Goal: Task Accomplishment & Management: Manage account settings

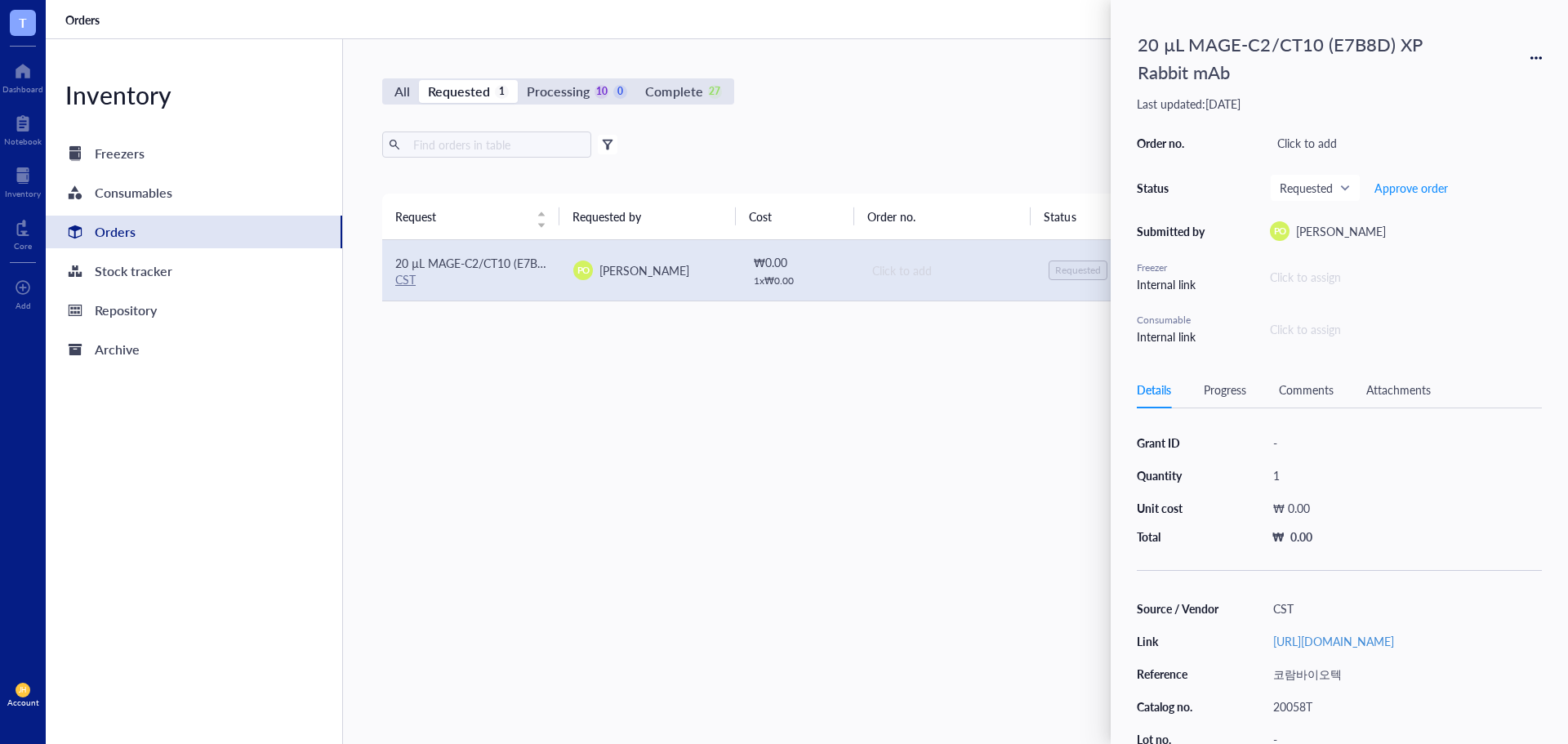
scroll to position [165, 0]
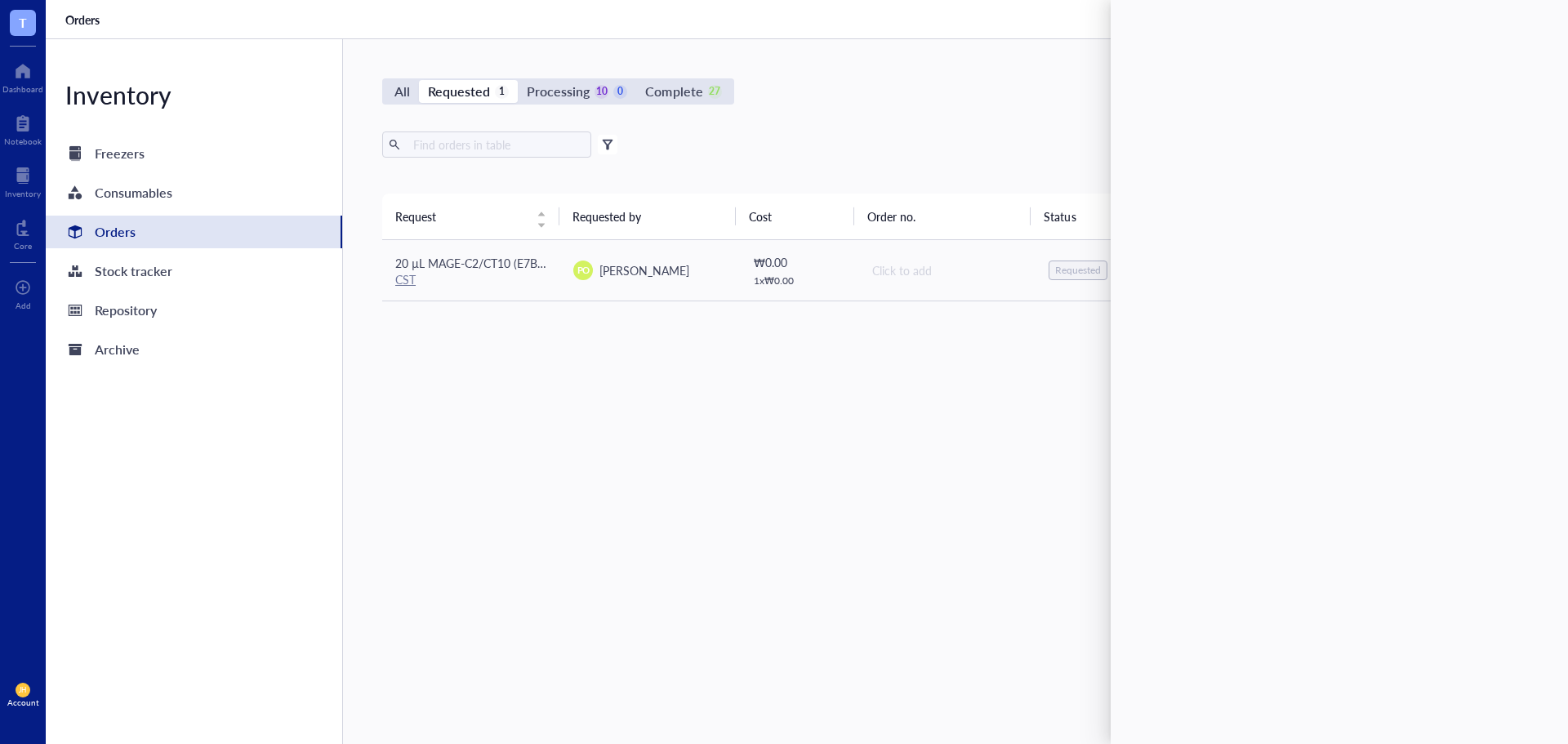
click at [688, 160] on div "Export Open archive Filter by: Requester Requested on Source / Vendor Last upda…" at bounding box center [947, 162] width 1129 height 62
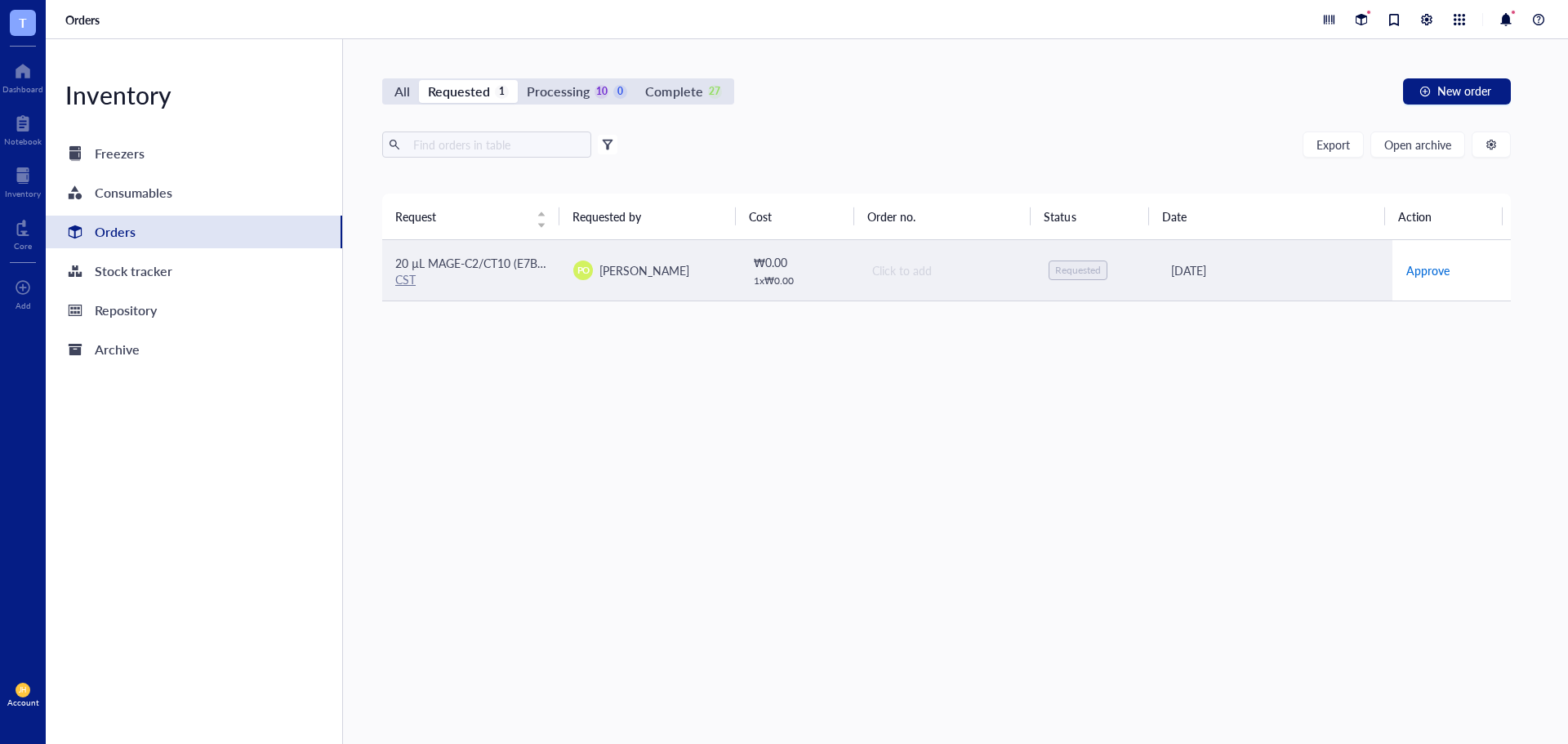
click at [1423, 272] on span "Approve" at bounding box center [1428, 270] width 44 height 18
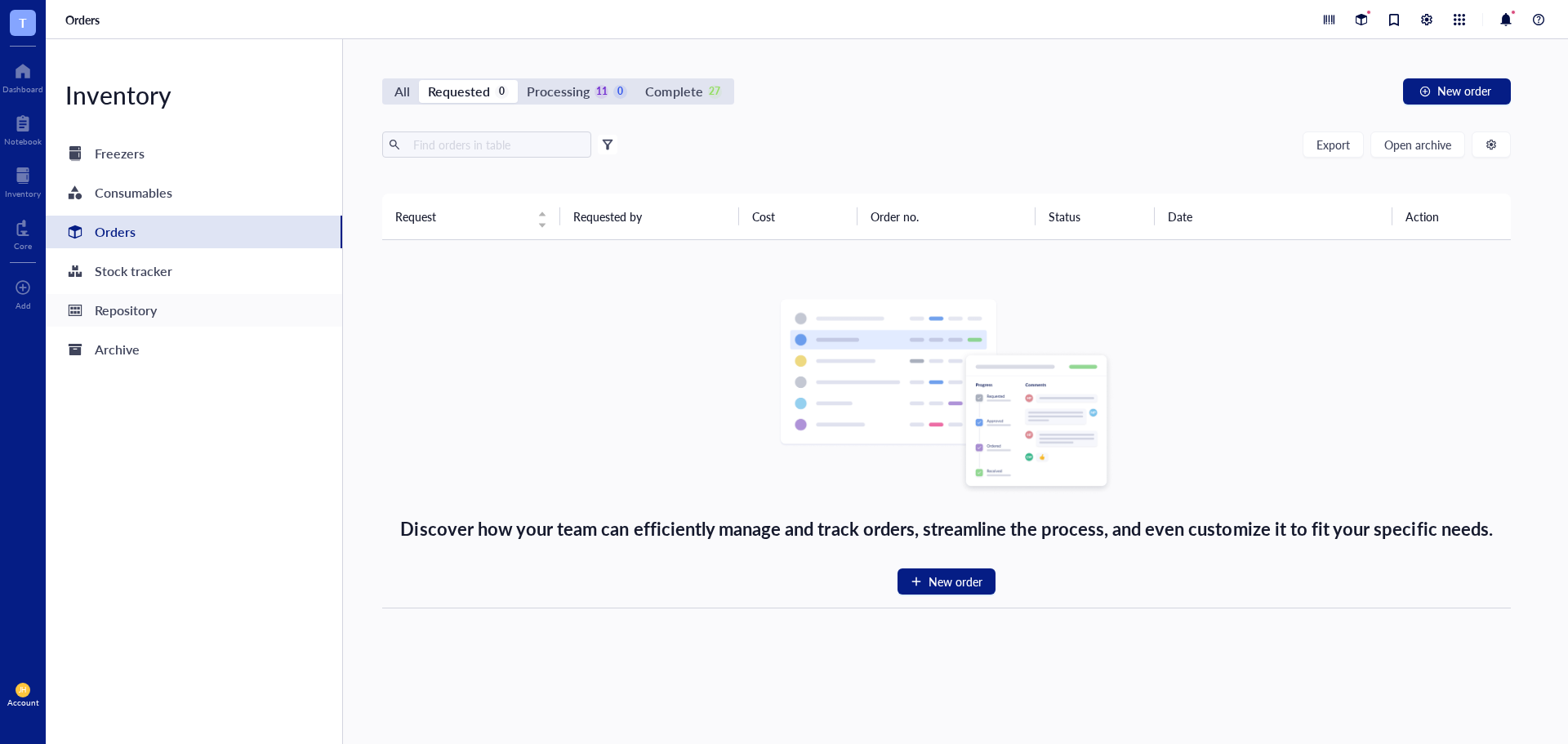
click at [124, 317] on div "Repository" at bounding box center [126, 310] width 62 height 23
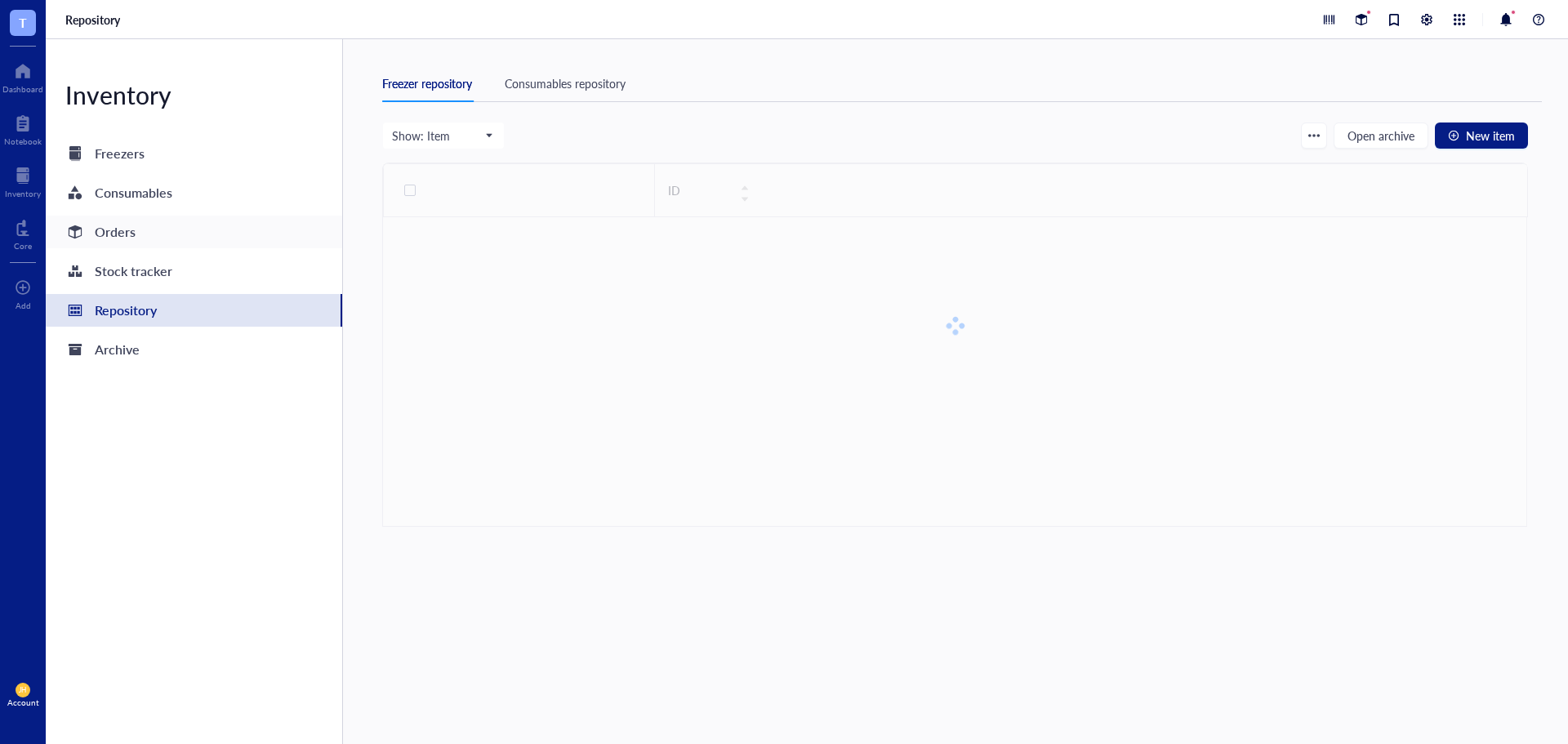
click at [150, 239] on div "Orders" at bounding box center [193, 232] width 296 height 33
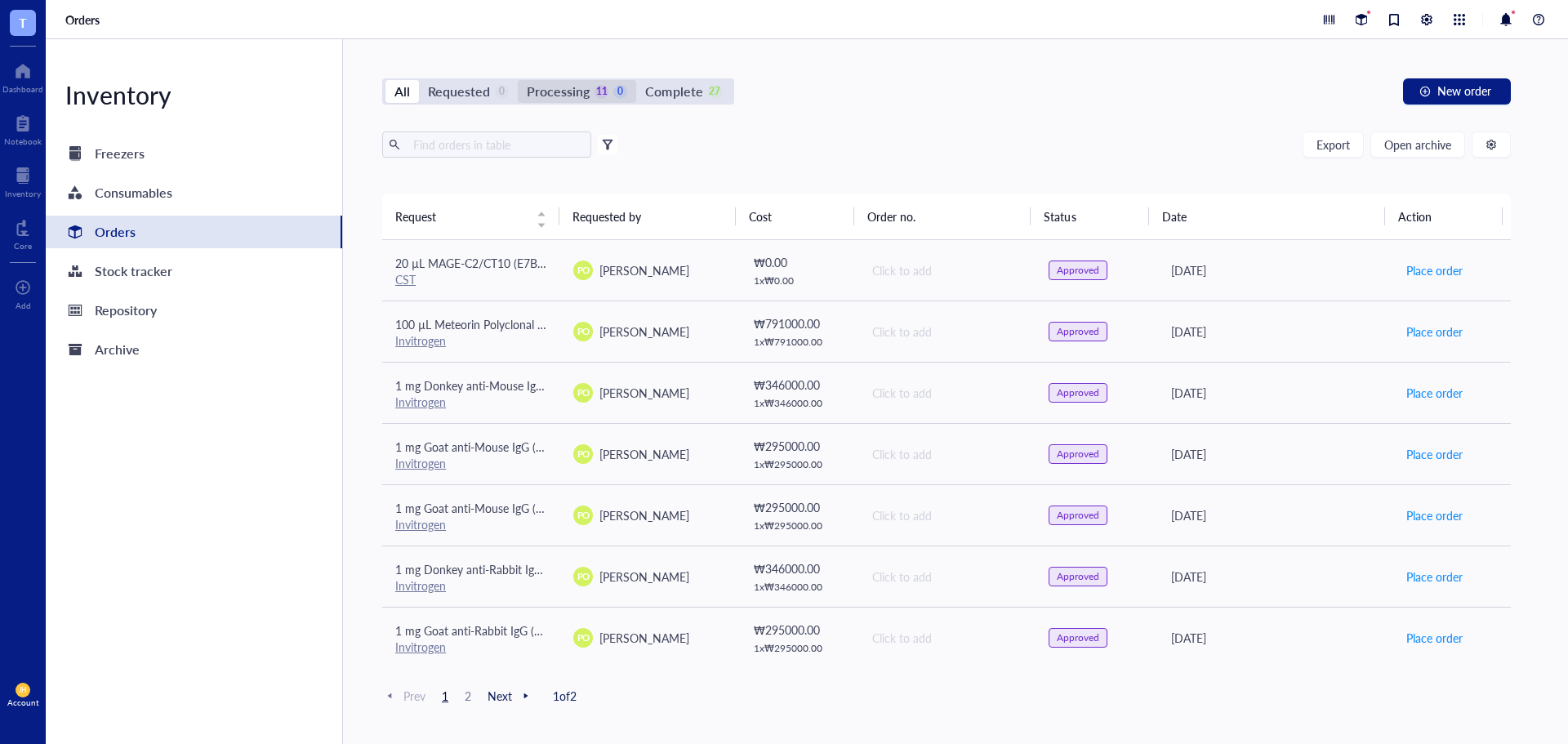
click at [589, 91] on div "Processing 11 0" at bounding box center [576, 91] width 100 height 23
click at [518, 80] on input "Processing 11 0" at bounding box center [518, 80] width 0 height 0
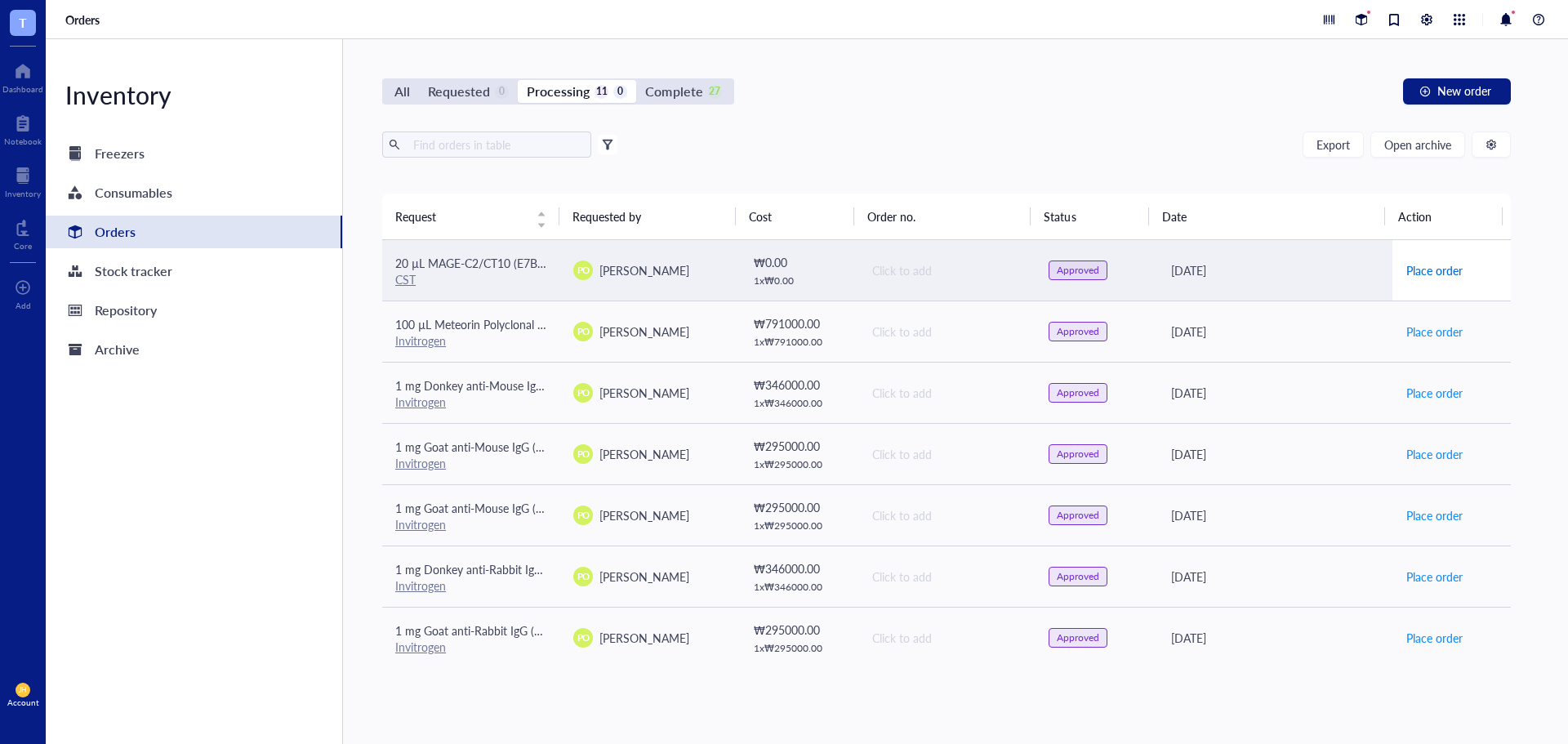
click at [1446, 269] on span "Place order" at bounding box center [1434, 270] width 56 height 18
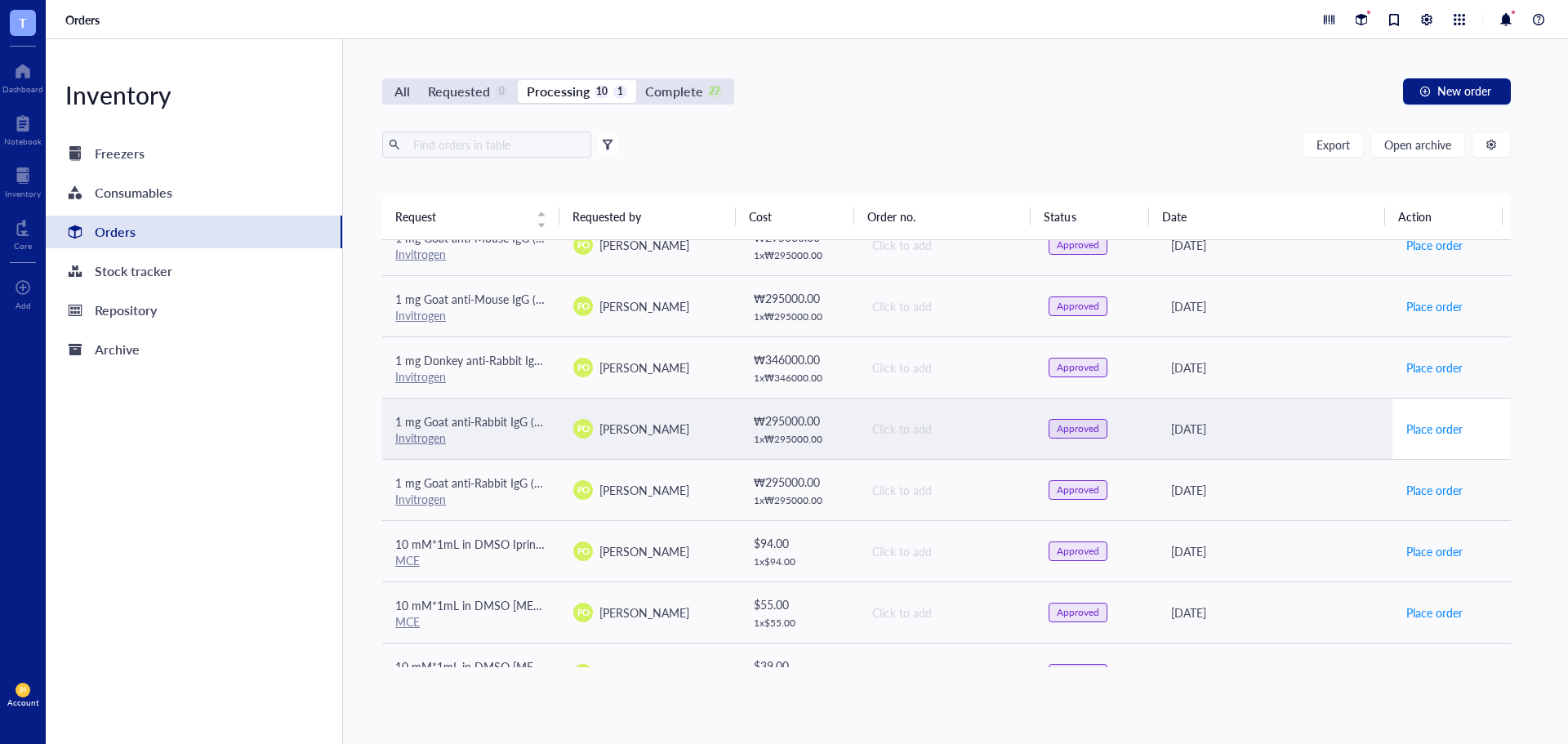
scroll to position [247, 0]
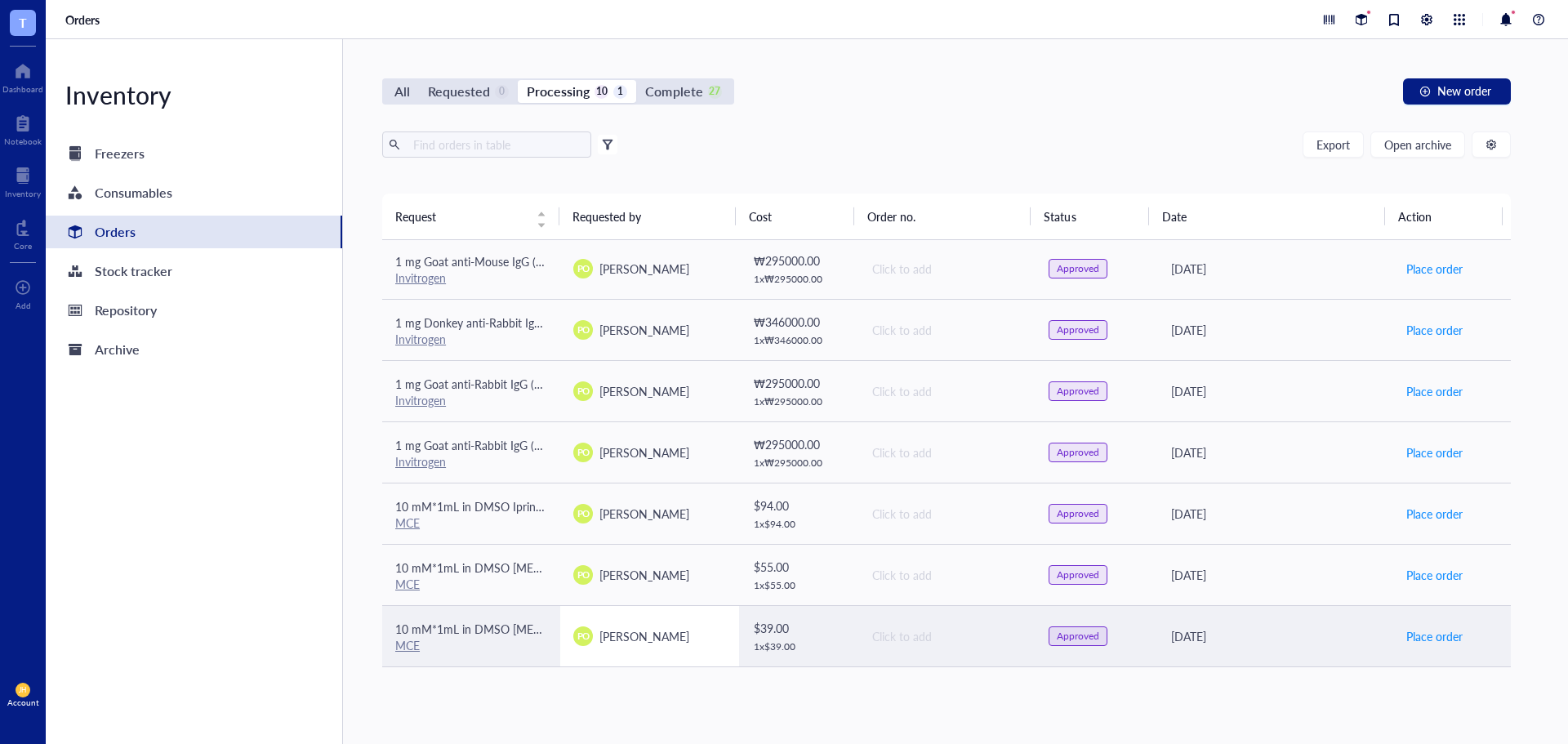
click at [661, 641] on span "[PERSON_NAME]" at bounding box center [644, 636] width 90 height 16
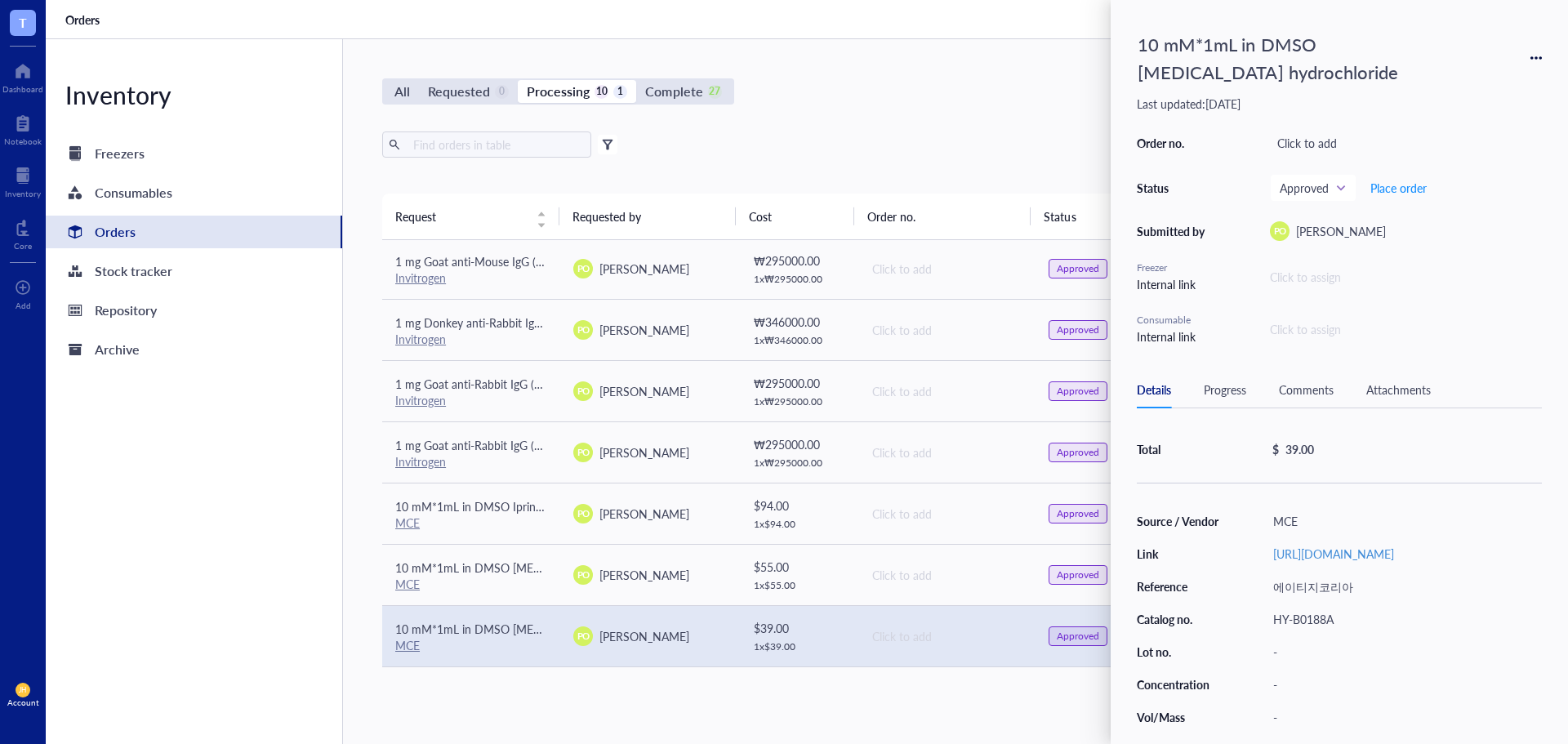
scroll to position [179, 0]
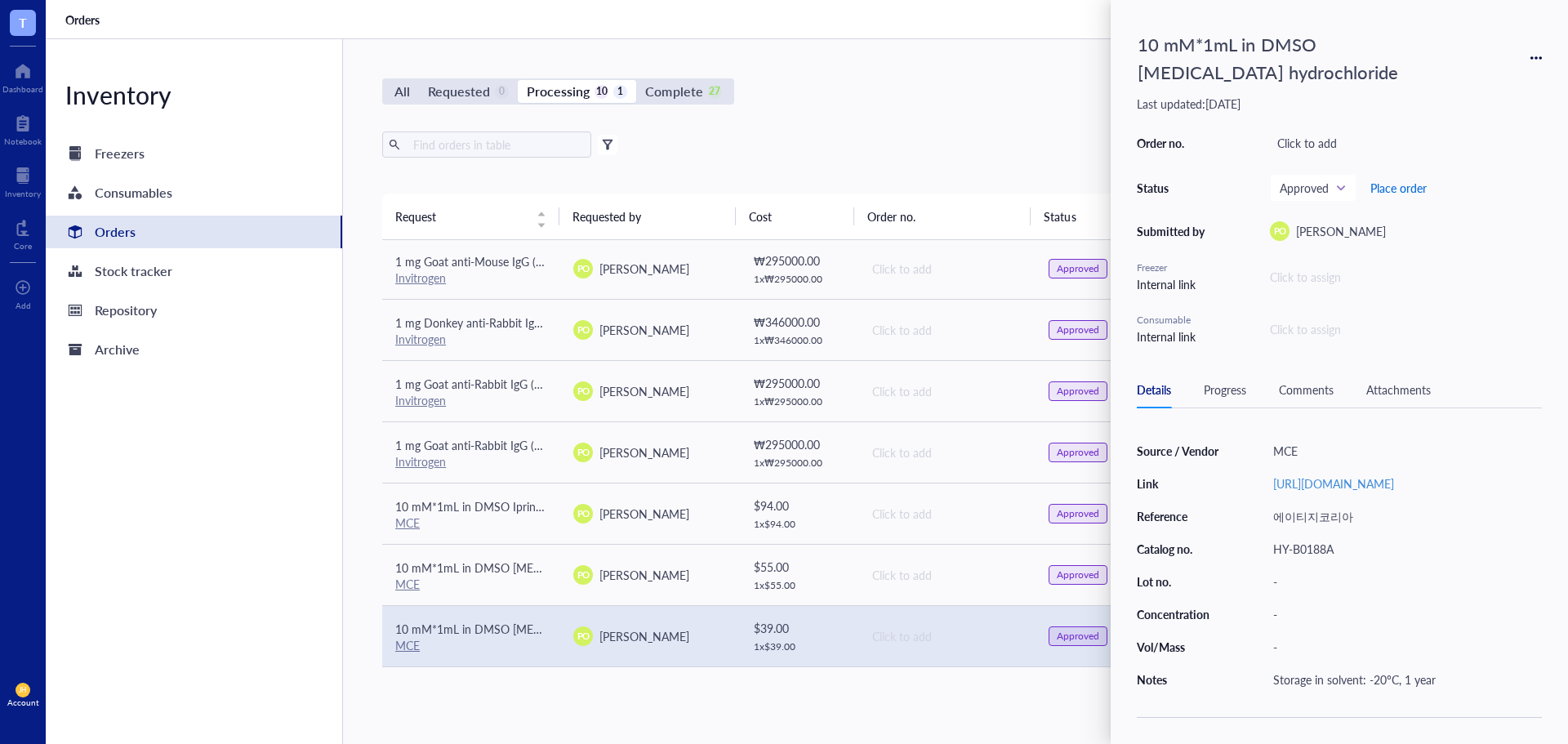
click at [1405, 182] on span "Place order" at bounding box center [1399, 187] width 56 height 13
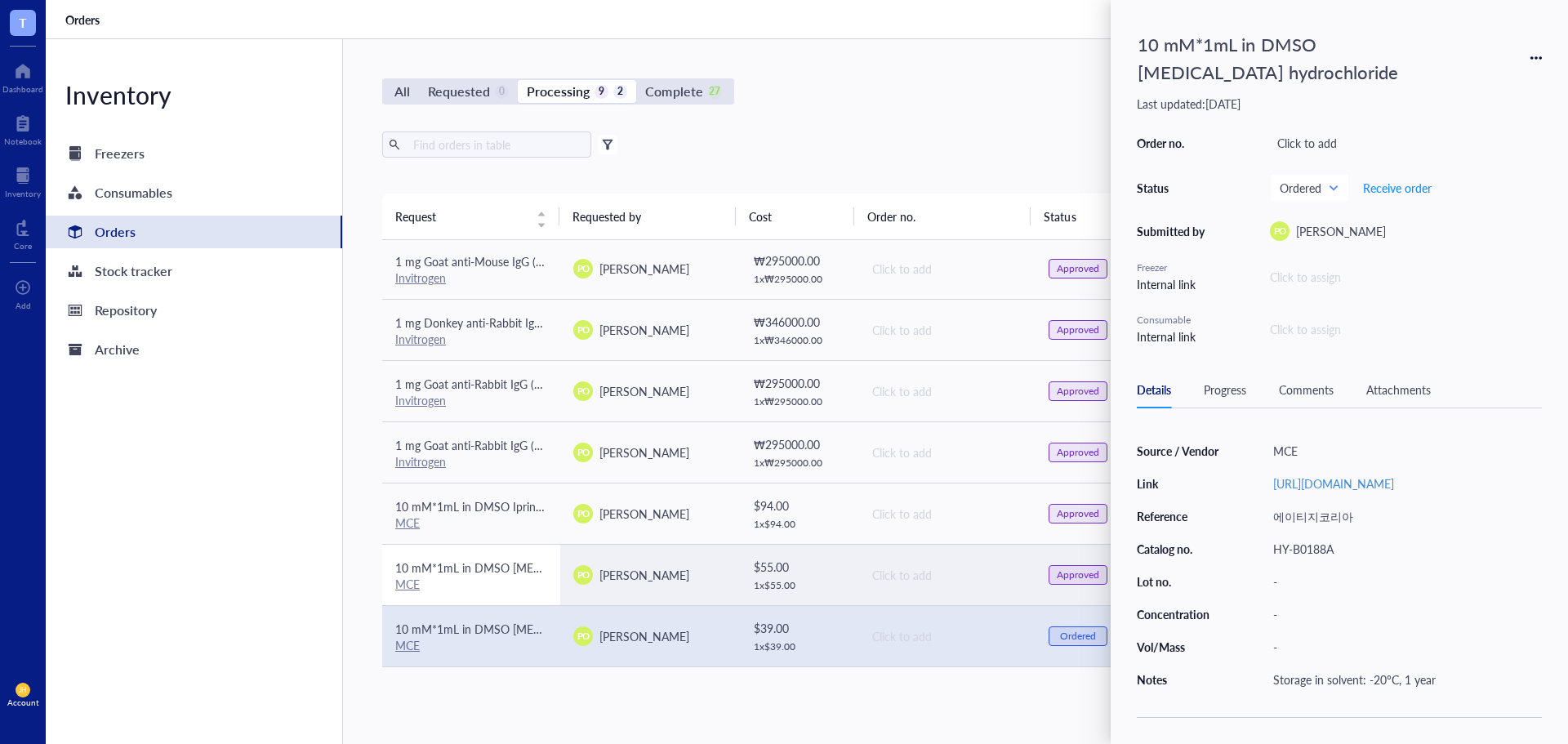
click at [488, 582] on div "MCE" at bounding box center [470, 584] width 152 height 15
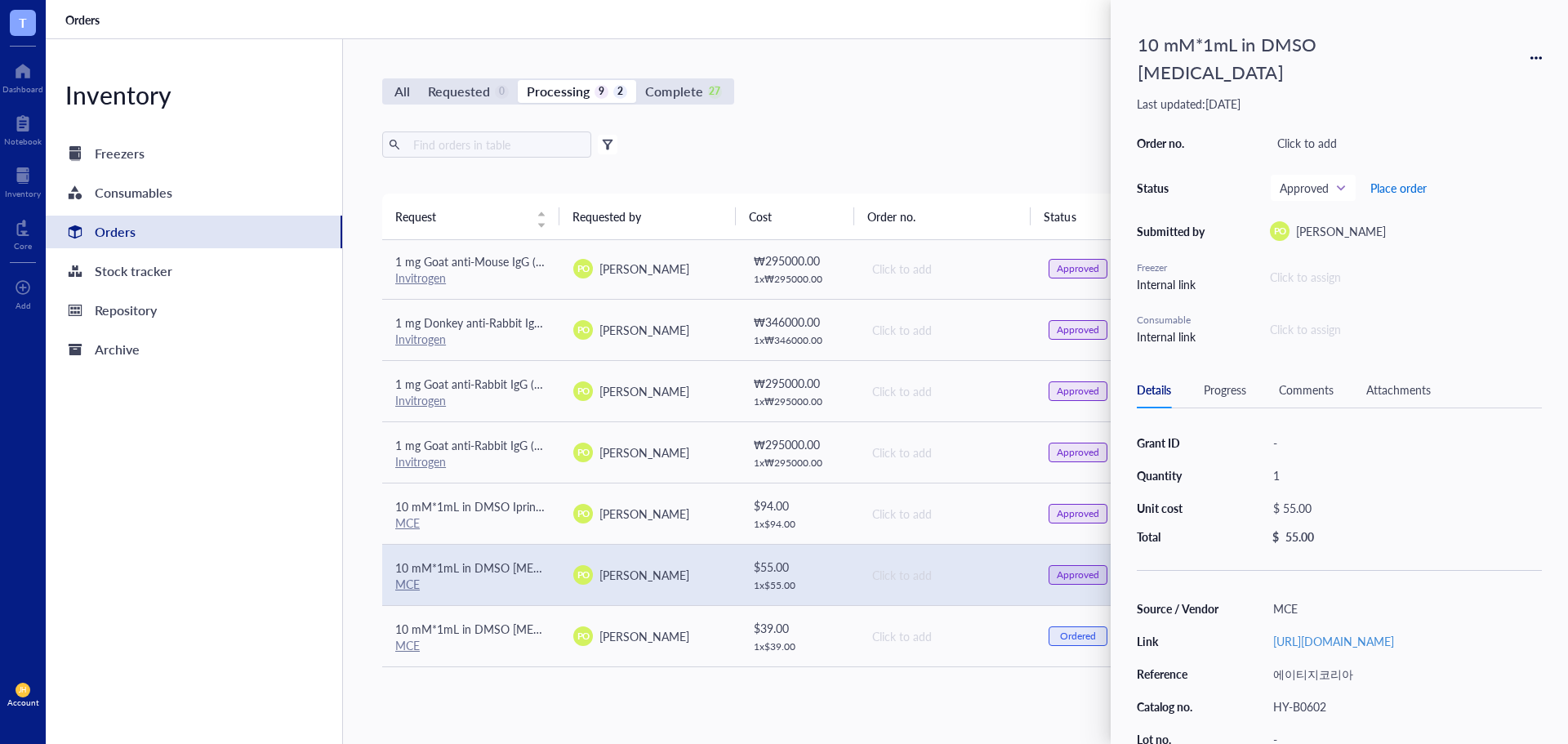
click at [1405, 181] on span "Place order" at bounding box center [1399, 187] width 56 height 13
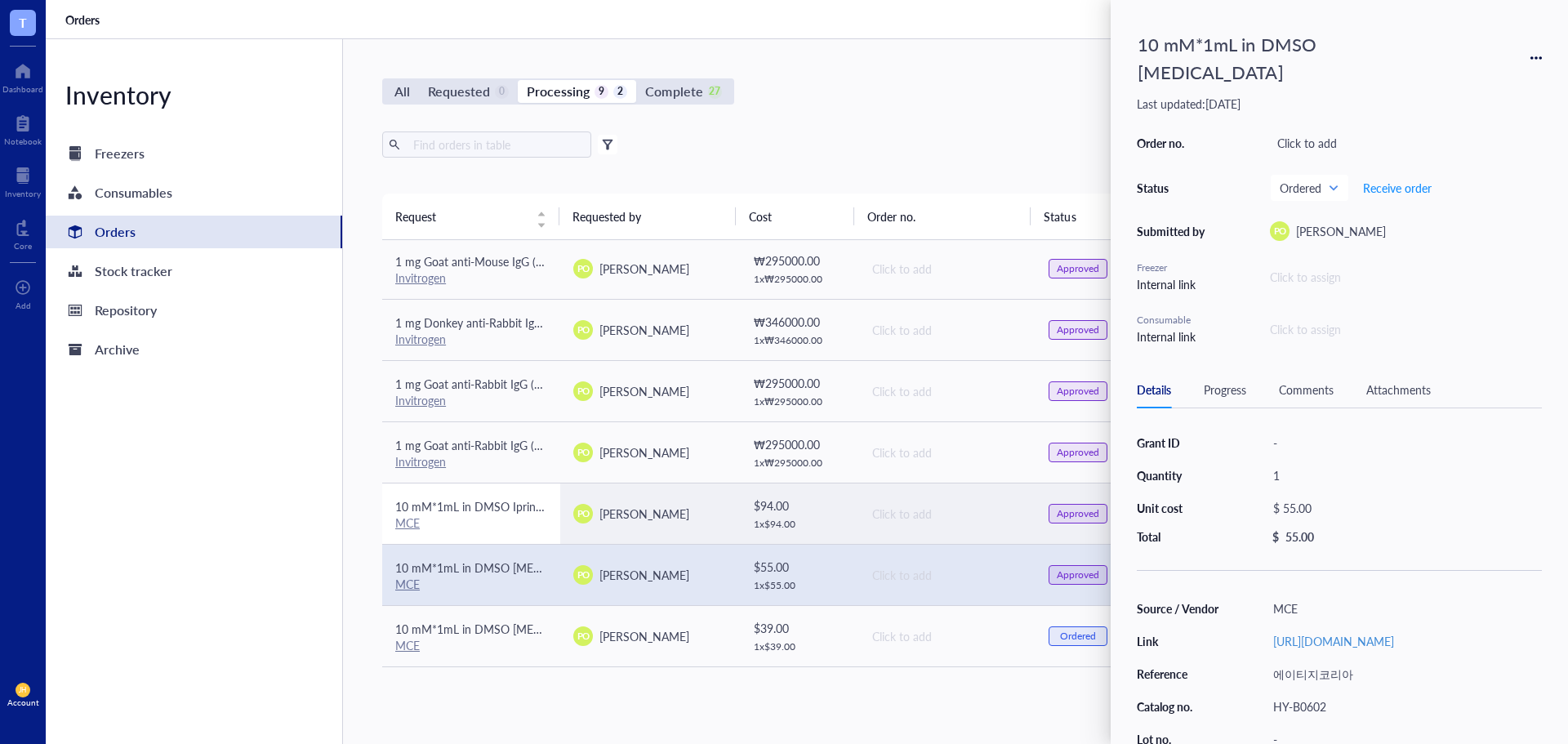
click at [496, 510] on span "10 mM*1mL in DMSO Iprindole" at bounding box center [475, 506] width 161 height 16
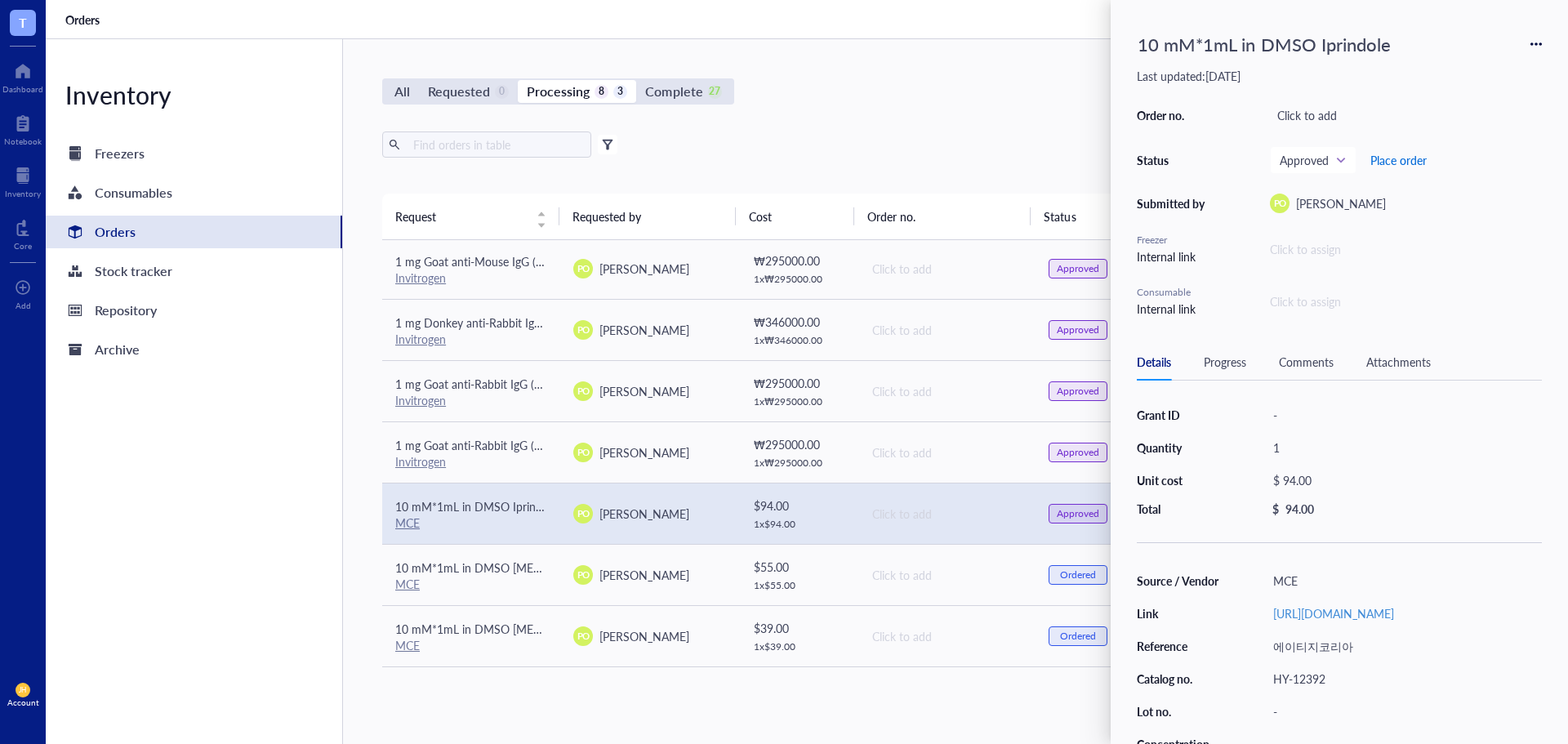
click at [1387, 163] on span "Place order" at bounding box center [1399, 159] width 56 height 13
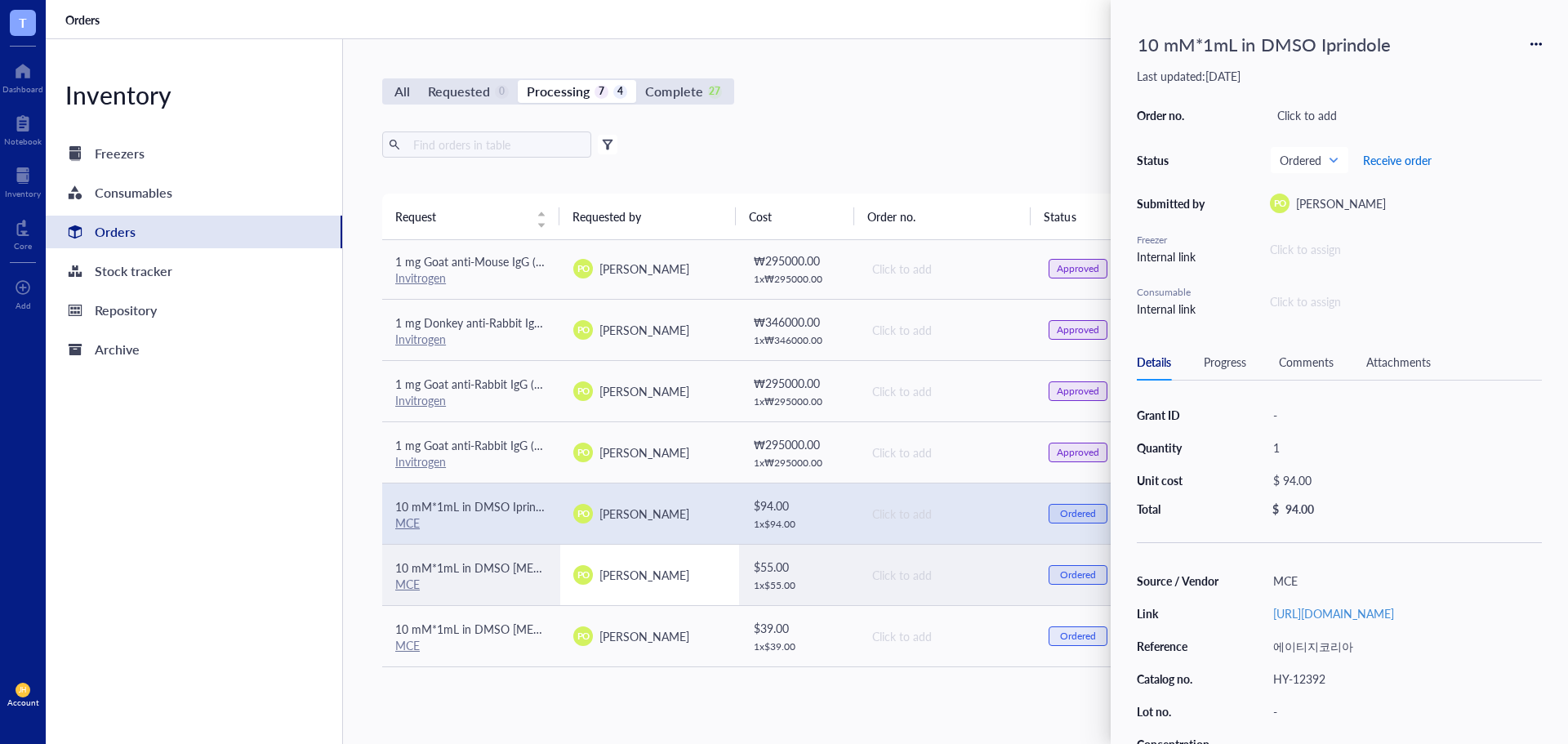
scroll to position [165, 0]
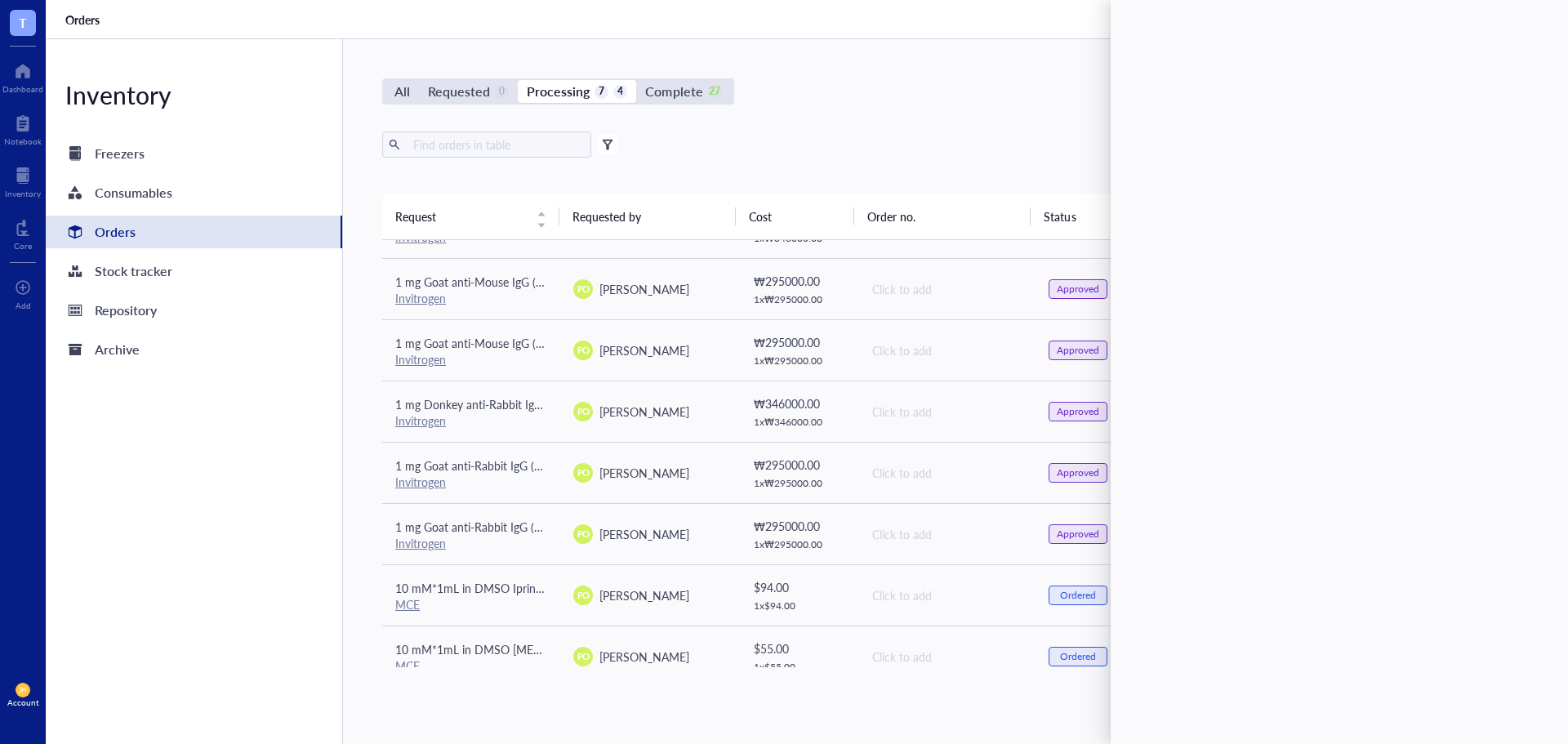
click at [366, 584] on div "All Requested 0 Processing 7 4 Complete 27 New order Export Open archive Filter…" at bounding box center [946, 392] width 1207 height 705
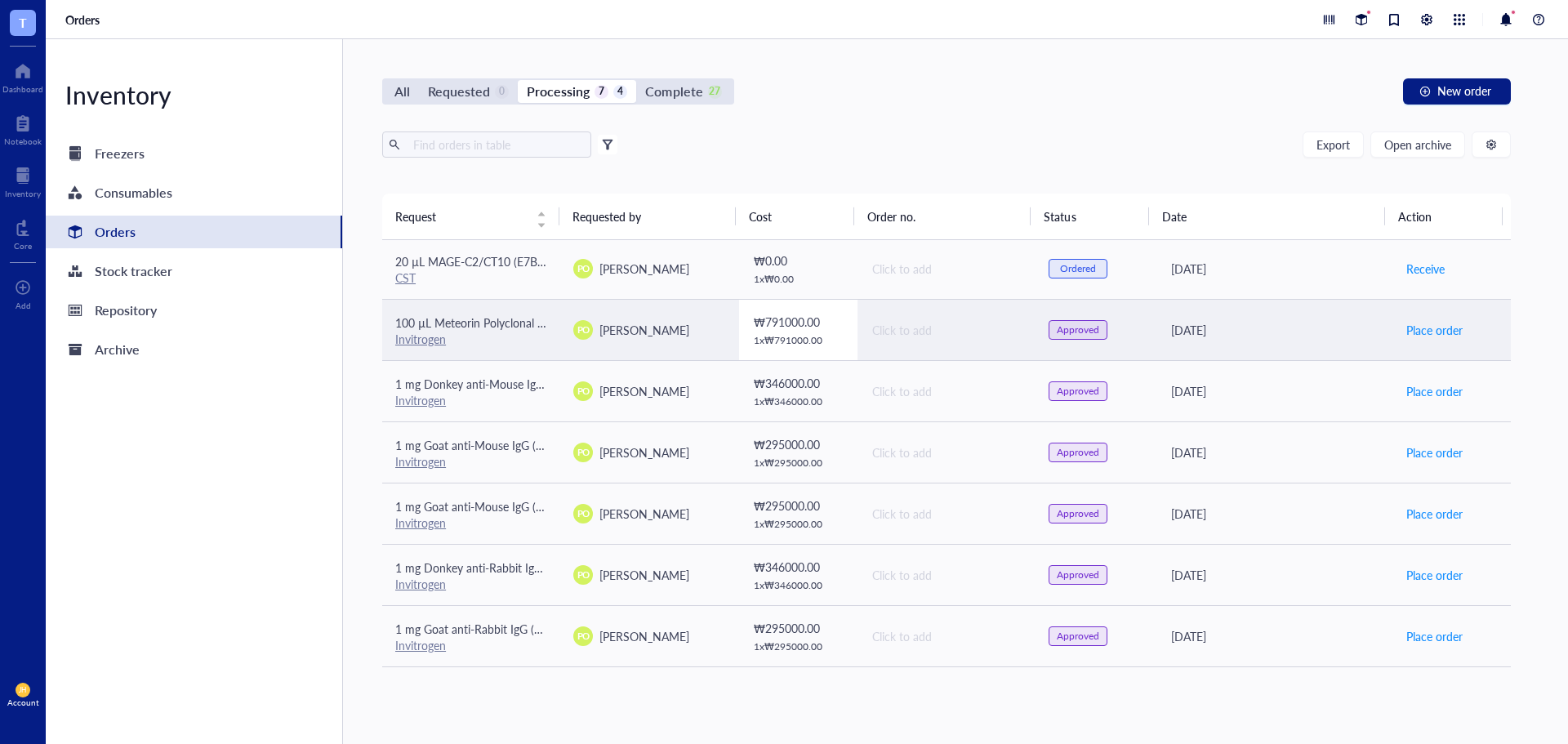
scroll to position [0, 0]
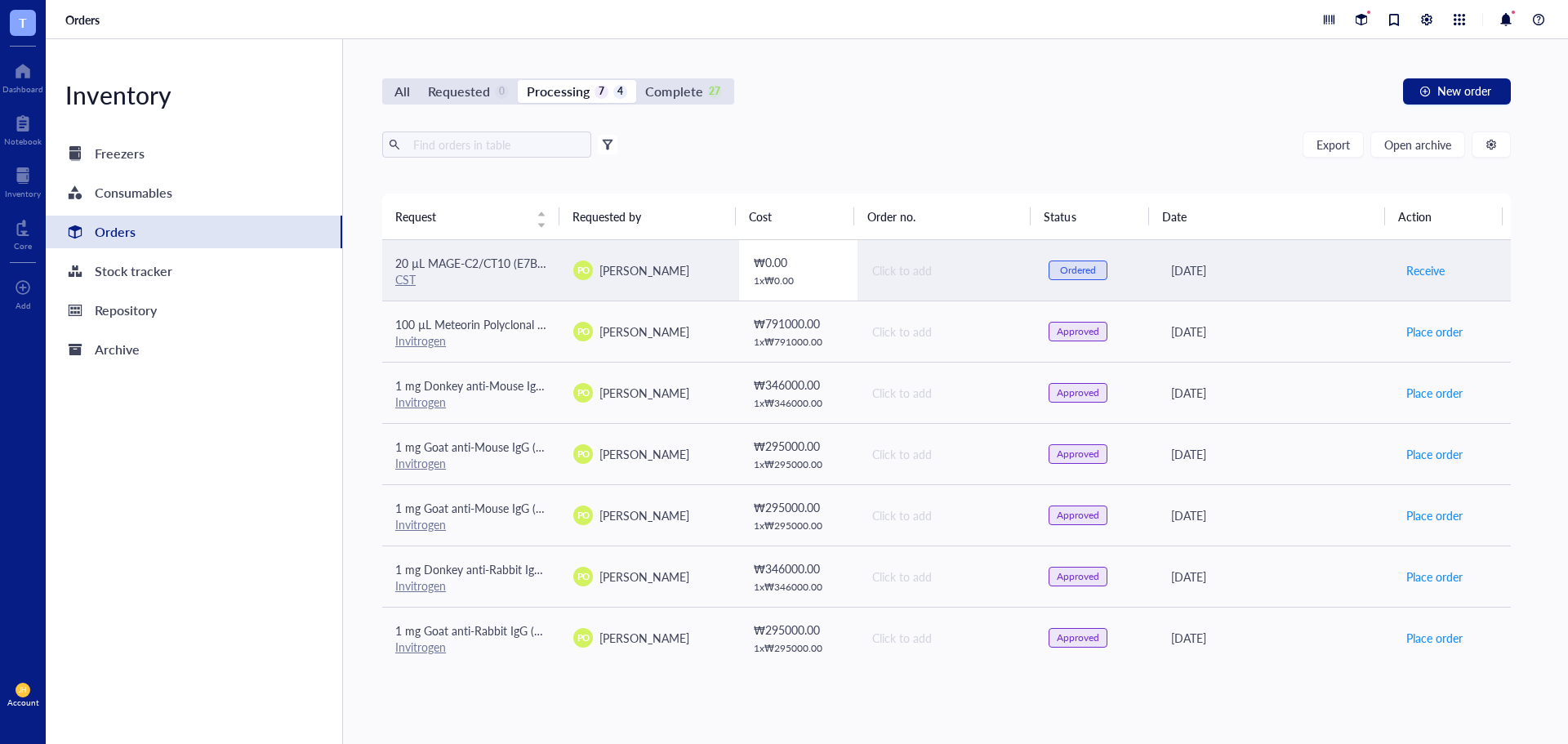
click at [763, 271] on div "₩ 0.00 1 x ₩ 0.00" at bounding box center [799, 270] width 91 height 35
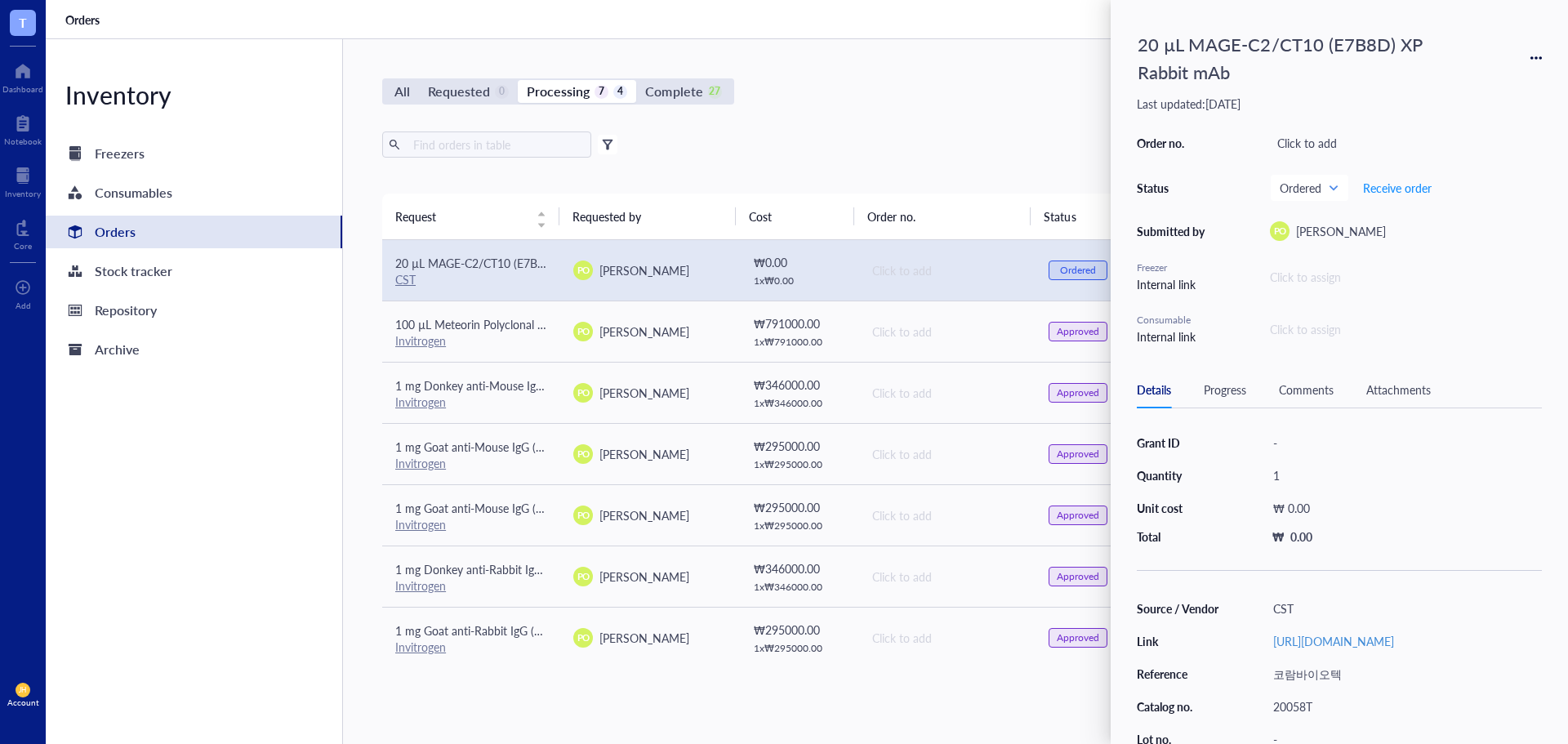
click at [1307, 494] on div "Grant ID - Quantity 1 Unit cost ₩ 0.00 Total ₩ 0.00" at bounding box center [1339, 487] width 405 height 113
click at [1305, 505] on div "₩ 0.00" at bounding box center [1401, 507] width 269 height 23
drag, startPoint x: 1335, startPoint y: 510, endPoint x: 1311, endPoint y: 511, distance: 24.0
click at [1311, 511] on input "0.00" at bounding box center [1421, 510] width 226 height 26
type input "225000"
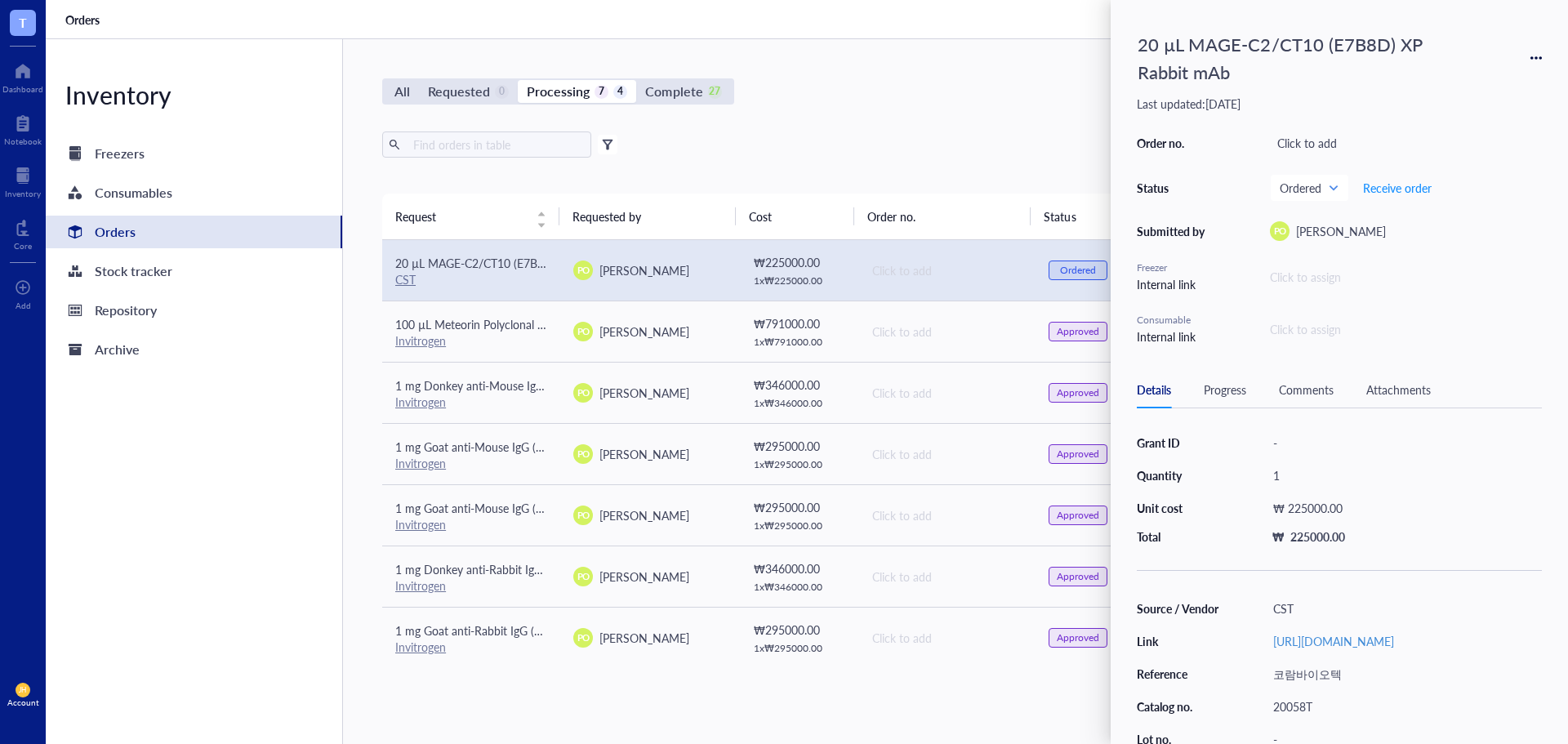
click at [1037, 106] on div "All Requested 0 Processing 7 4 Complete 27 New order Export Open archive Filter…" at bounding box center [946, 392] width 1207 height 705
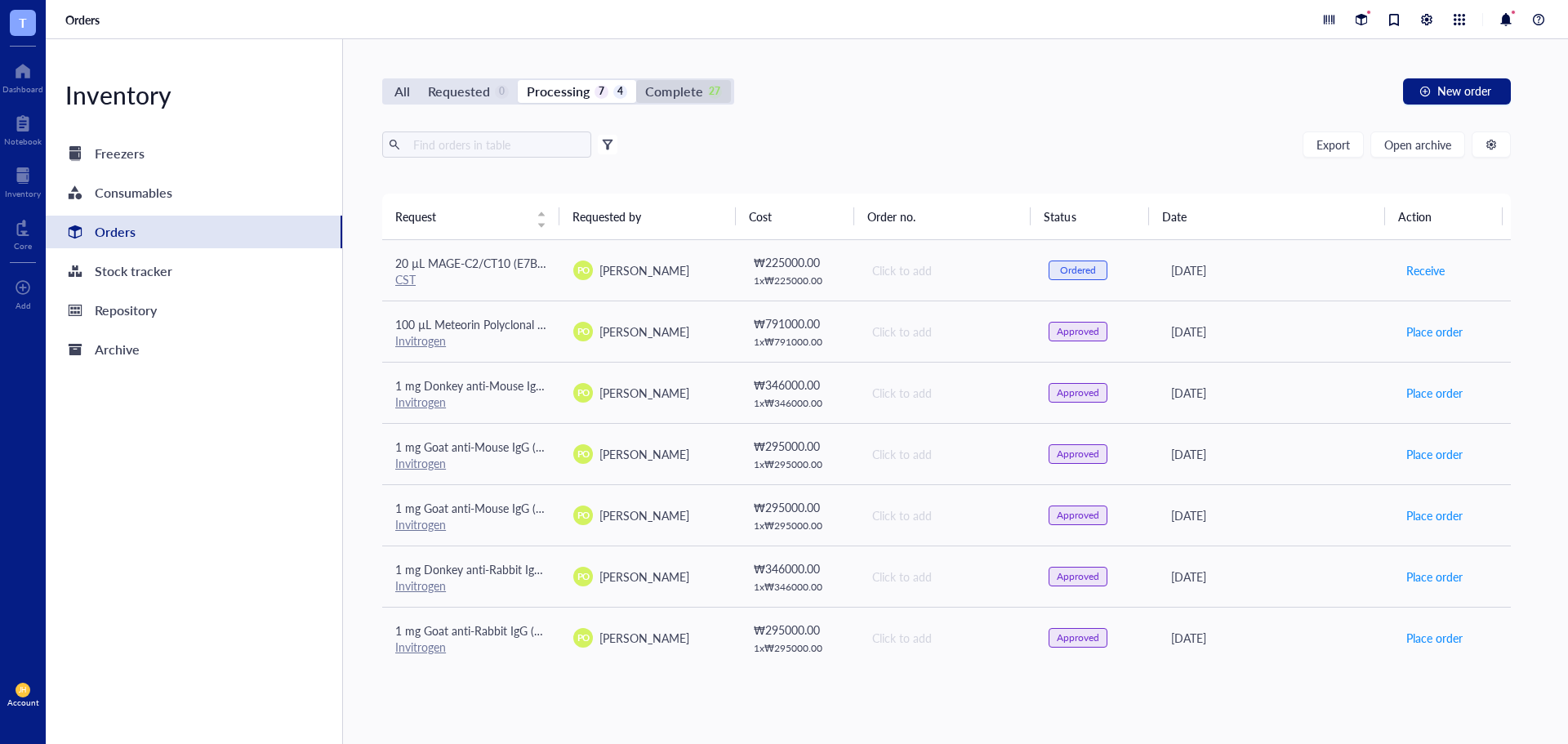
click at [684, 92] on div "Complete" at bounding box center [675, 91] width 57 height 23
click at [636, 80] on input "Complete 27" at bounding box center [636, 80] width 0 height 0
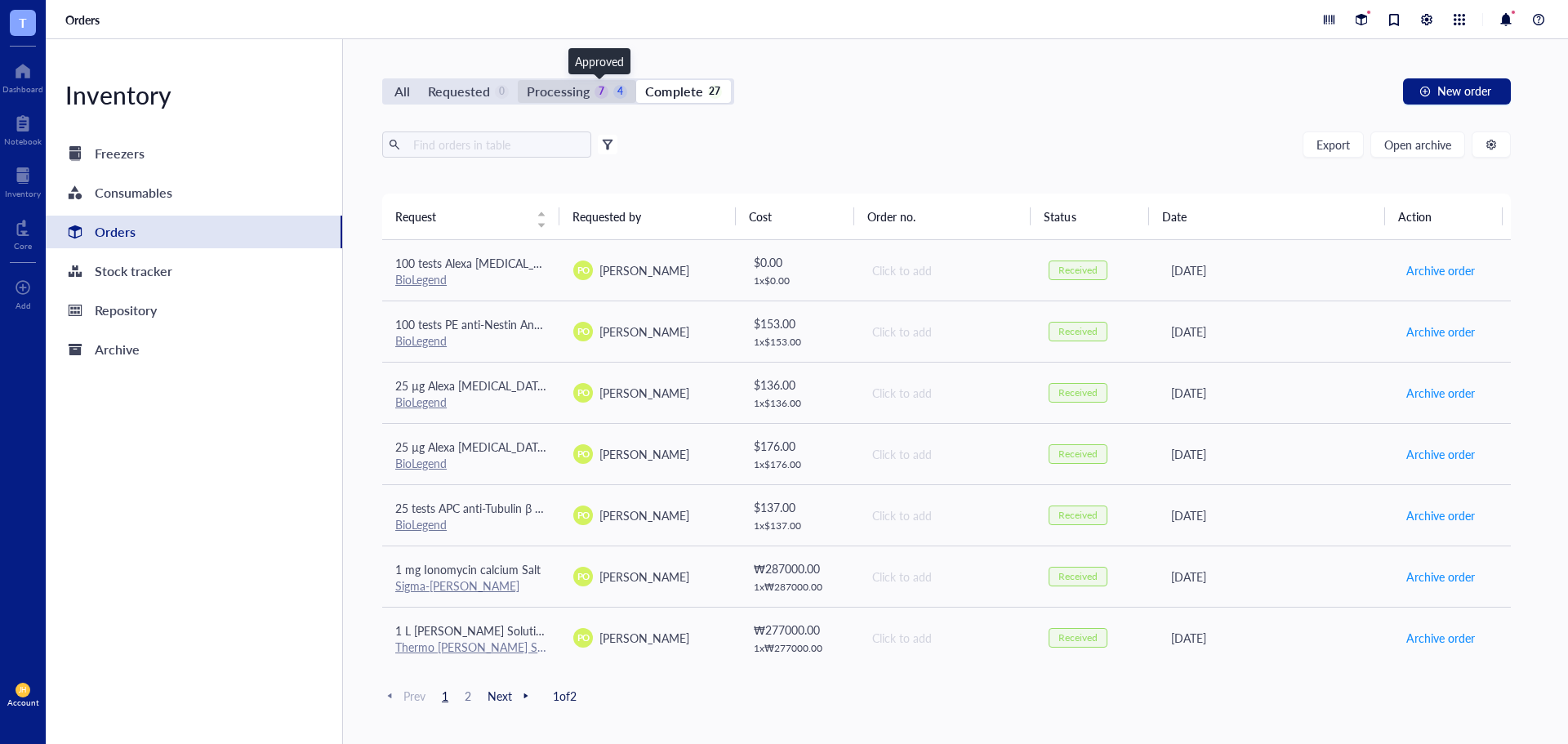
click at [606, 91] on div "7" at bounding box center [601, 92] width 14 height 14
click at [518, 80] on input "Processing 7 4" at bounding box center [518, 80] width 0 height 0
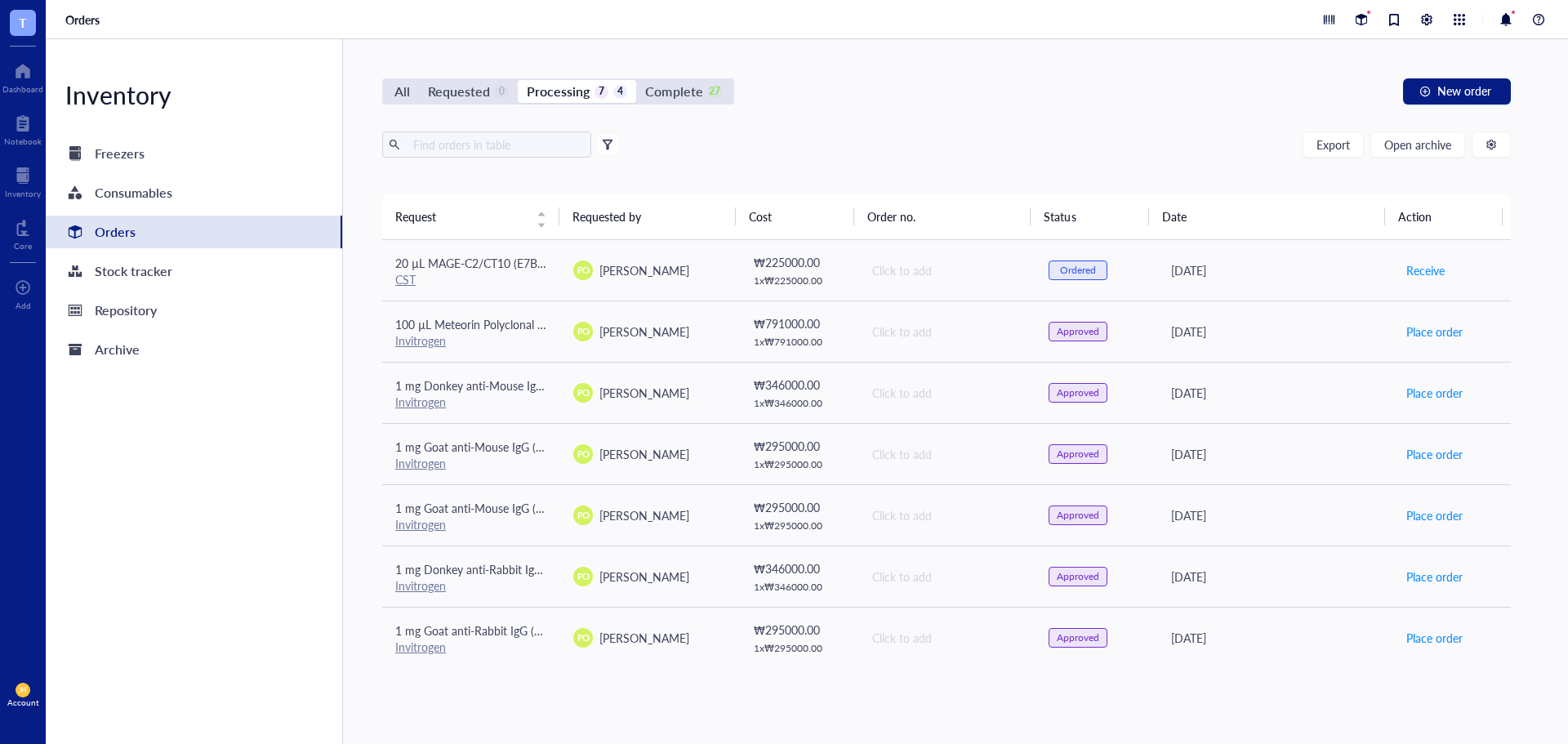
click at [612, 147] on div at bounding box center [608, 145] width 12 height 12
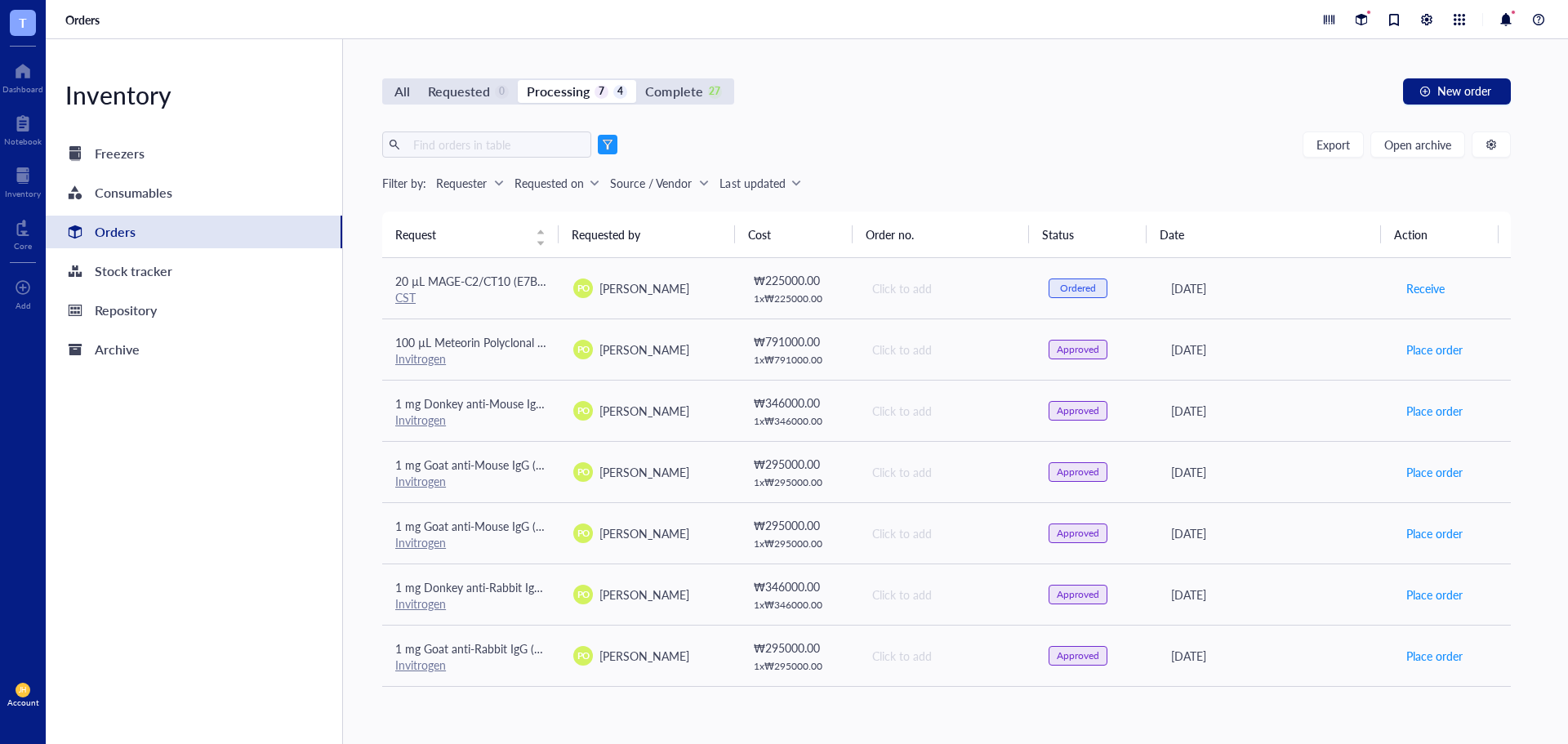
click at [610, 147] on div at bounding box center [608, 145] width 12 height 12
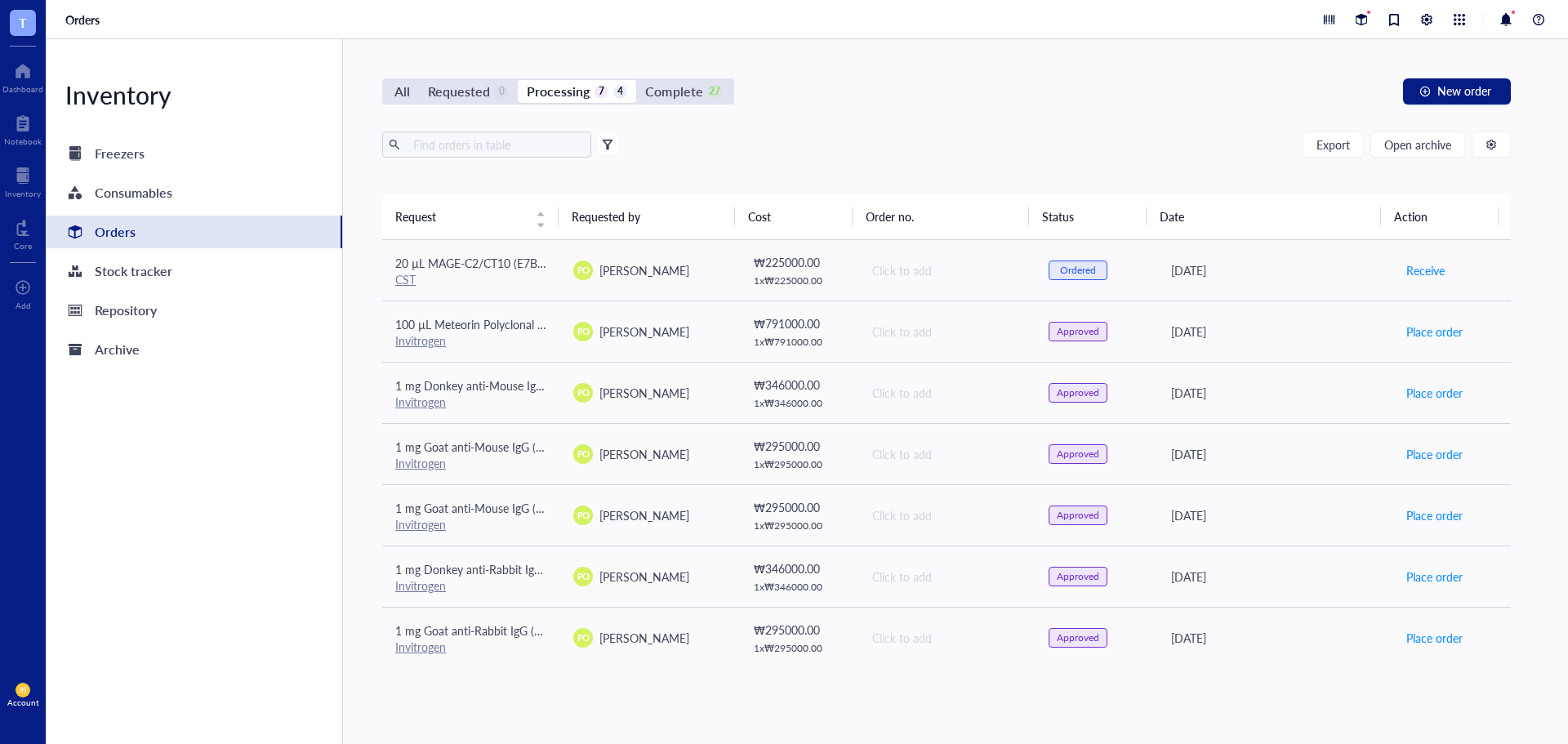
click at [799, 104] on div "All Requested 0 Processing 7 4 Complete 27 New order" at bounding box center [947, 91] width 1129 height 26
click at [1367, 21] on div at bounding box center [1362, 20] width 18 height 18
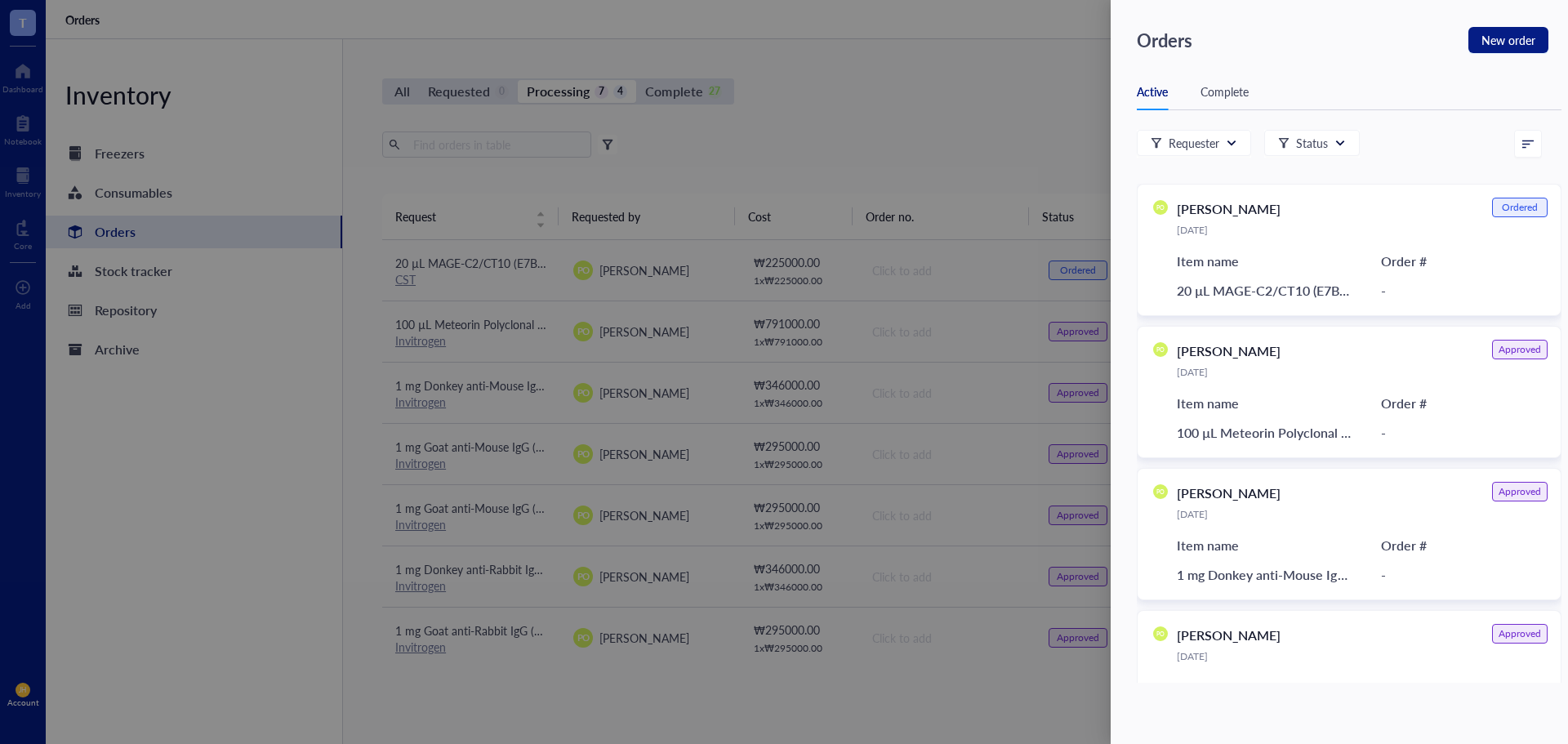
click at [960, 67] on div at bounding box center [784, 372] width 1568 height 744
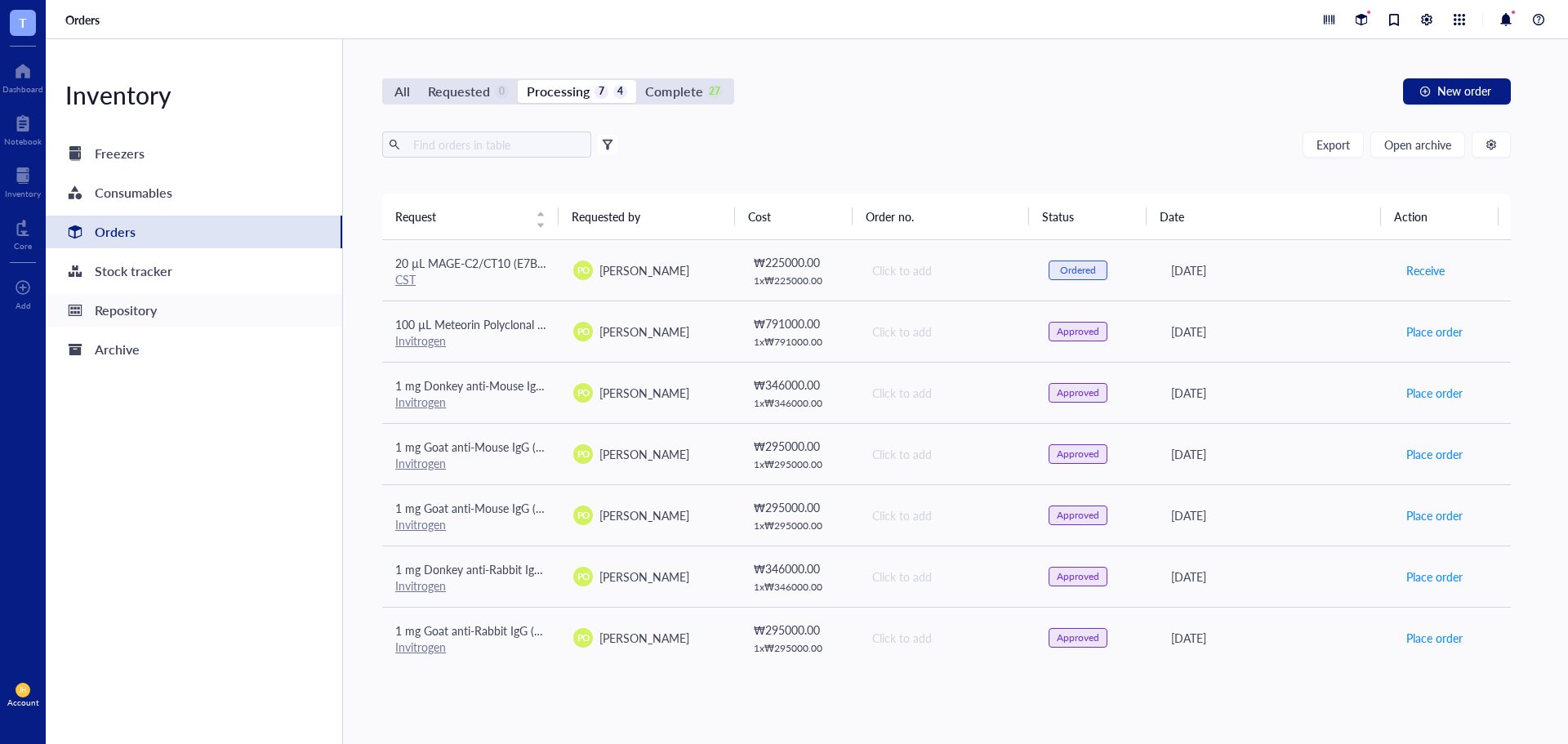
click at [217, 312] on div "Repository" at bounding box center [193, 310] width 296 height 33
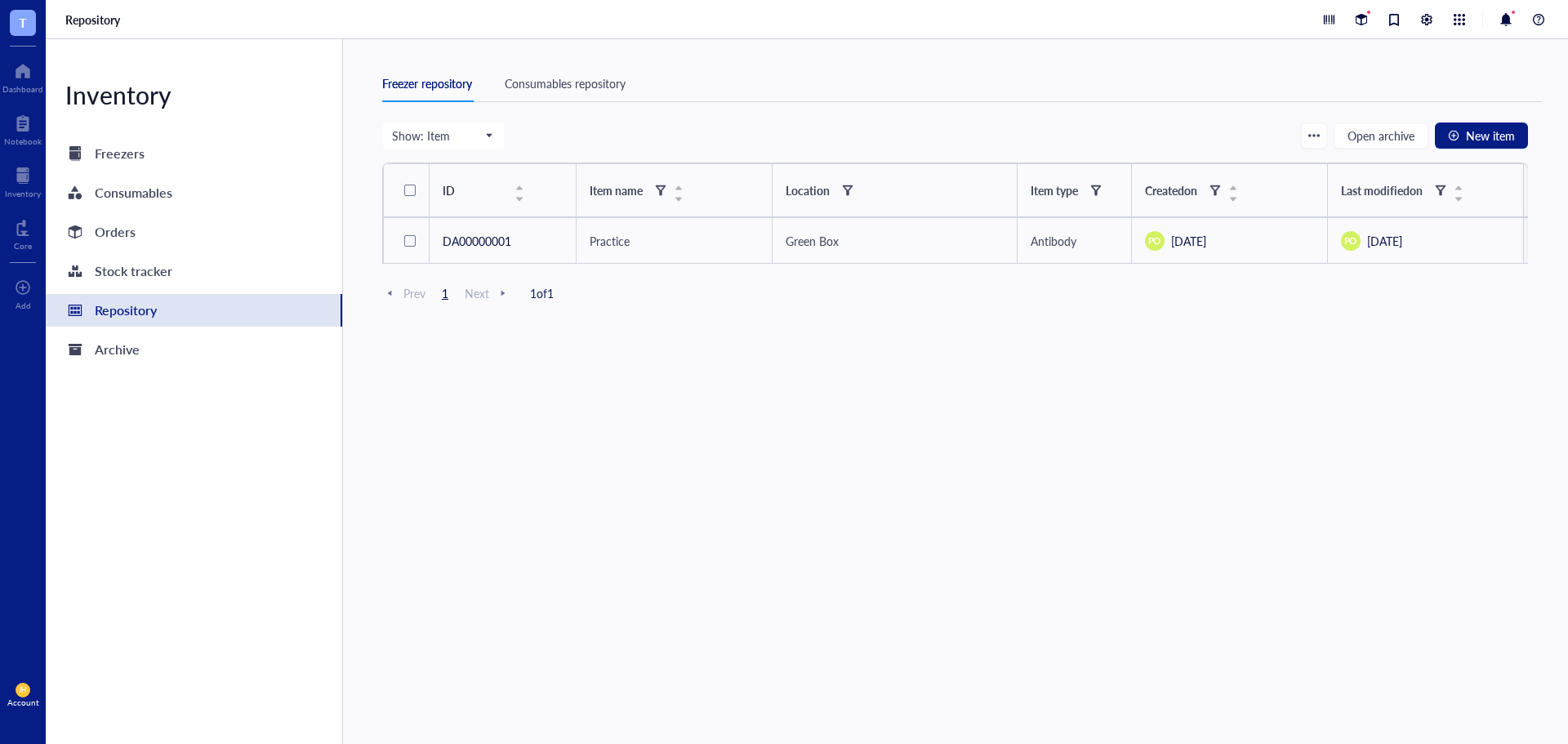
click at [543, 84] on div "Consumables repository" at bounding box center [566, 83] width 121 height 18
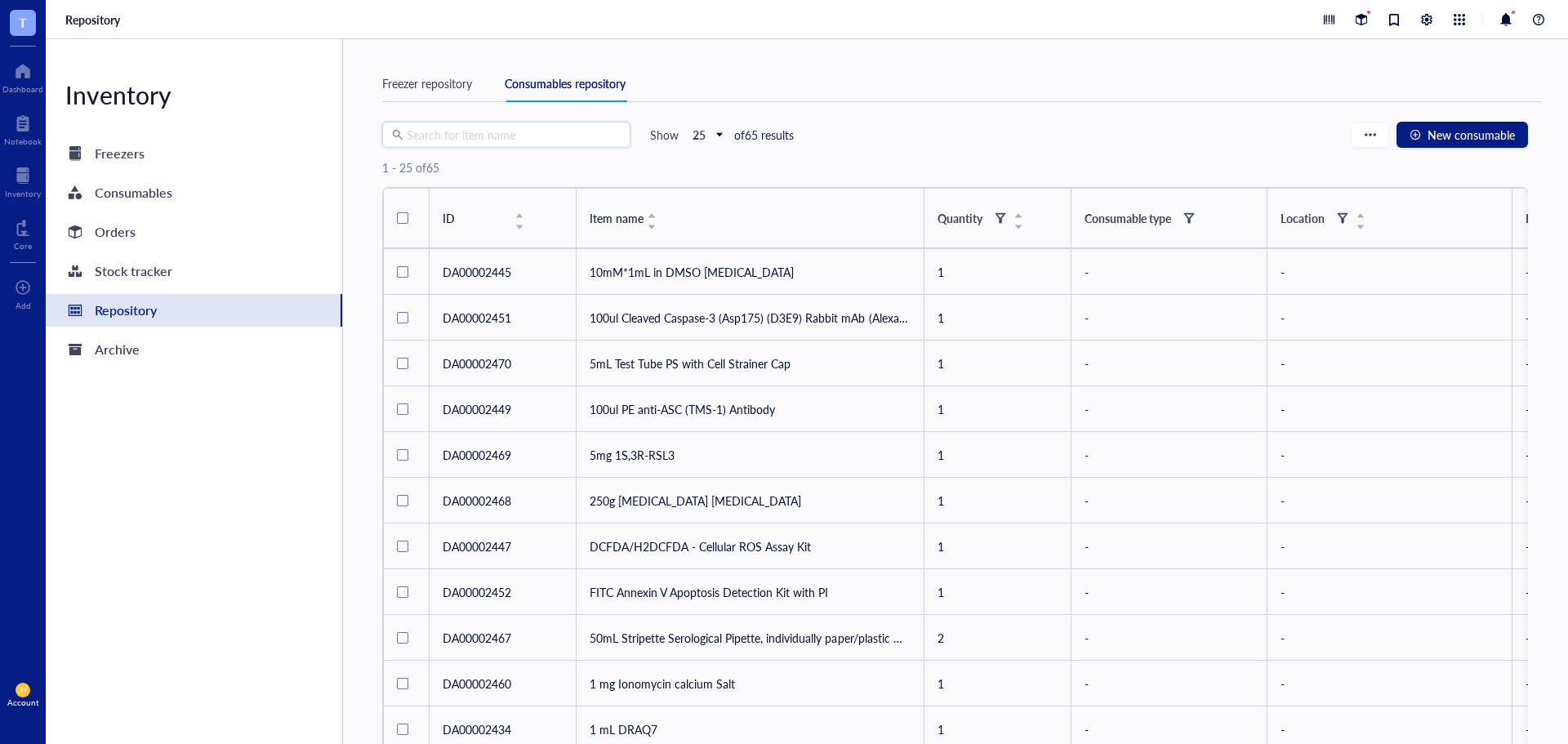
click at [515, 138] on input "search" at bounding box center [514, 135] width 214 height 25
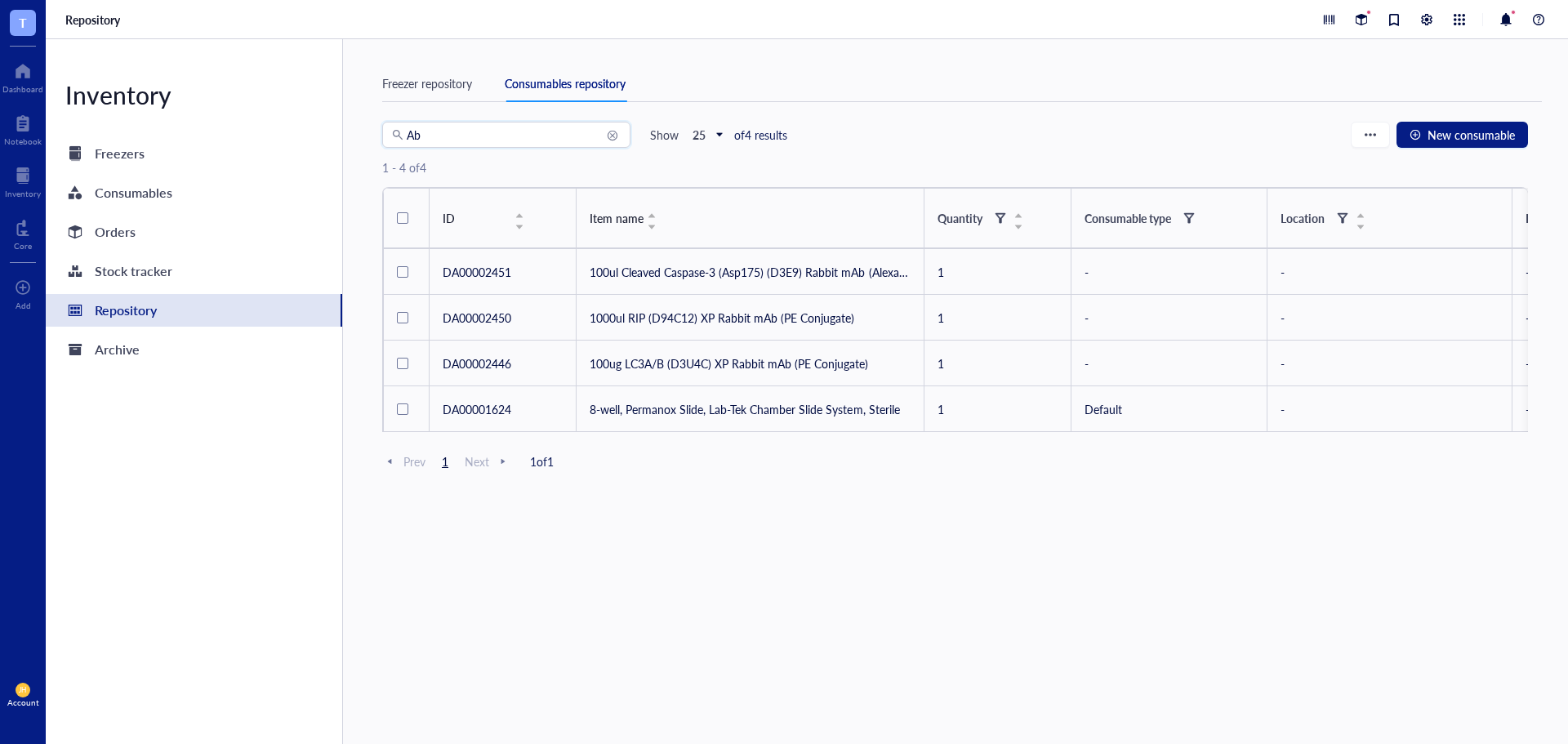
type input "A"
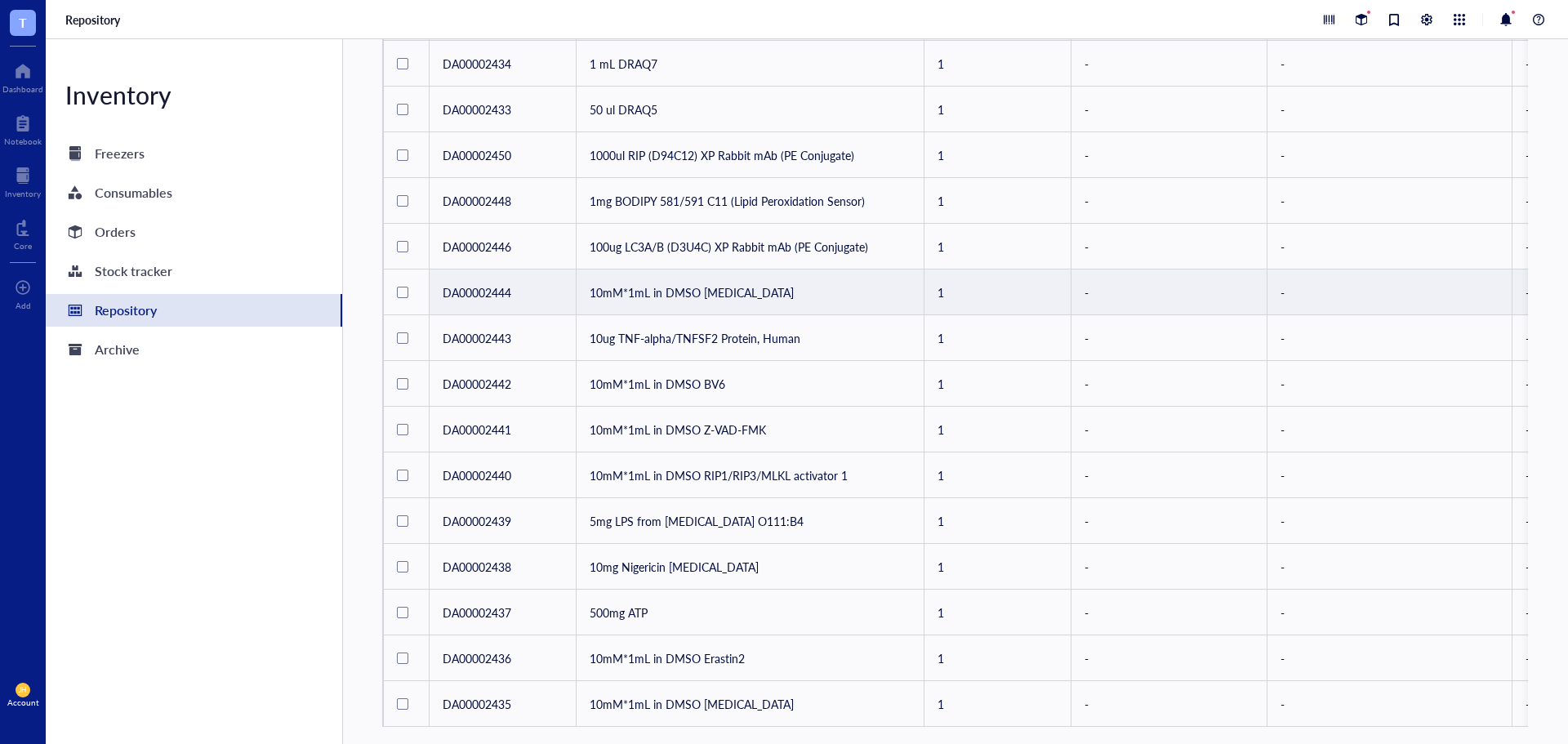
scroll to position [726, 0]
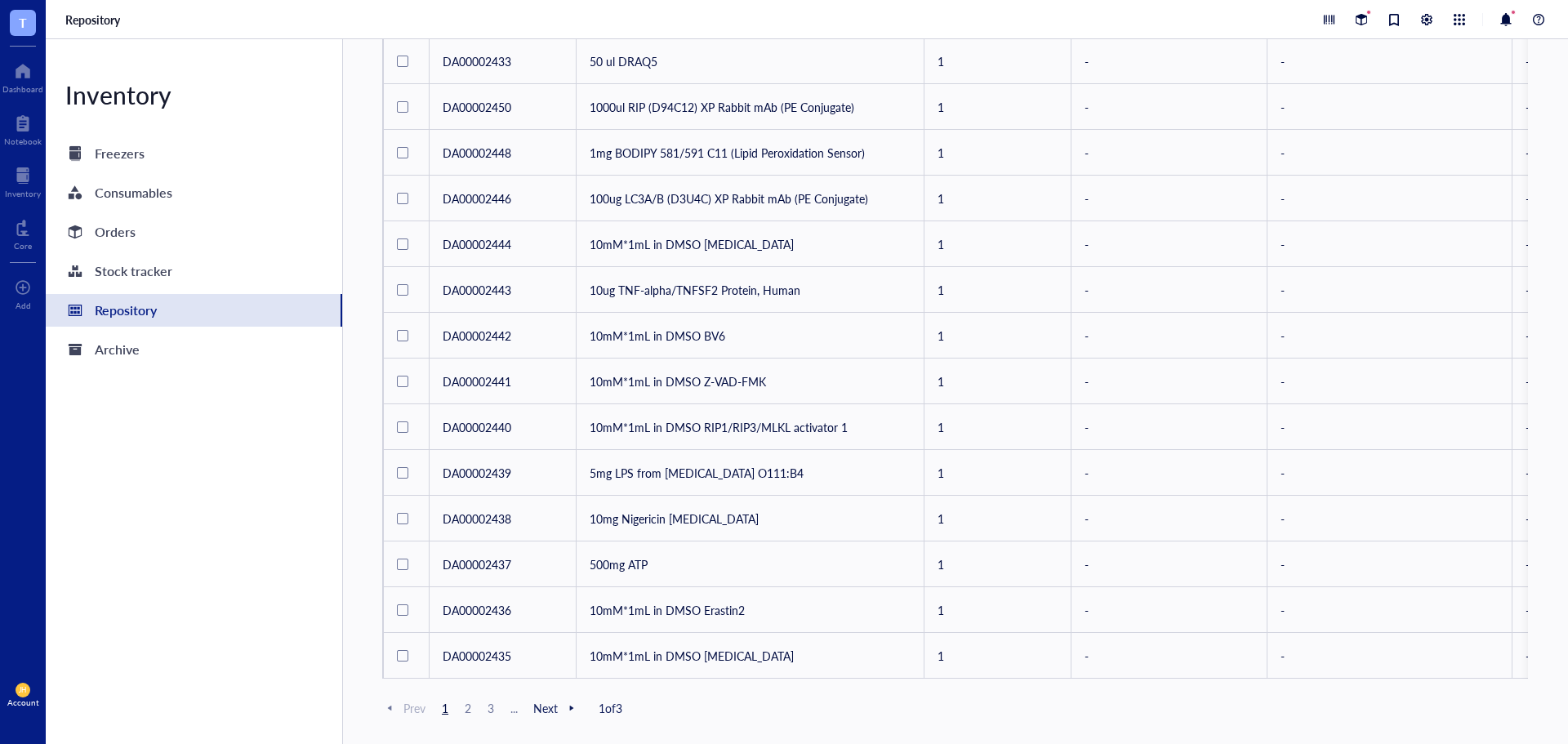
click at [464, 708] on span "2" at bounding box center [469, 708] width 20 height 15
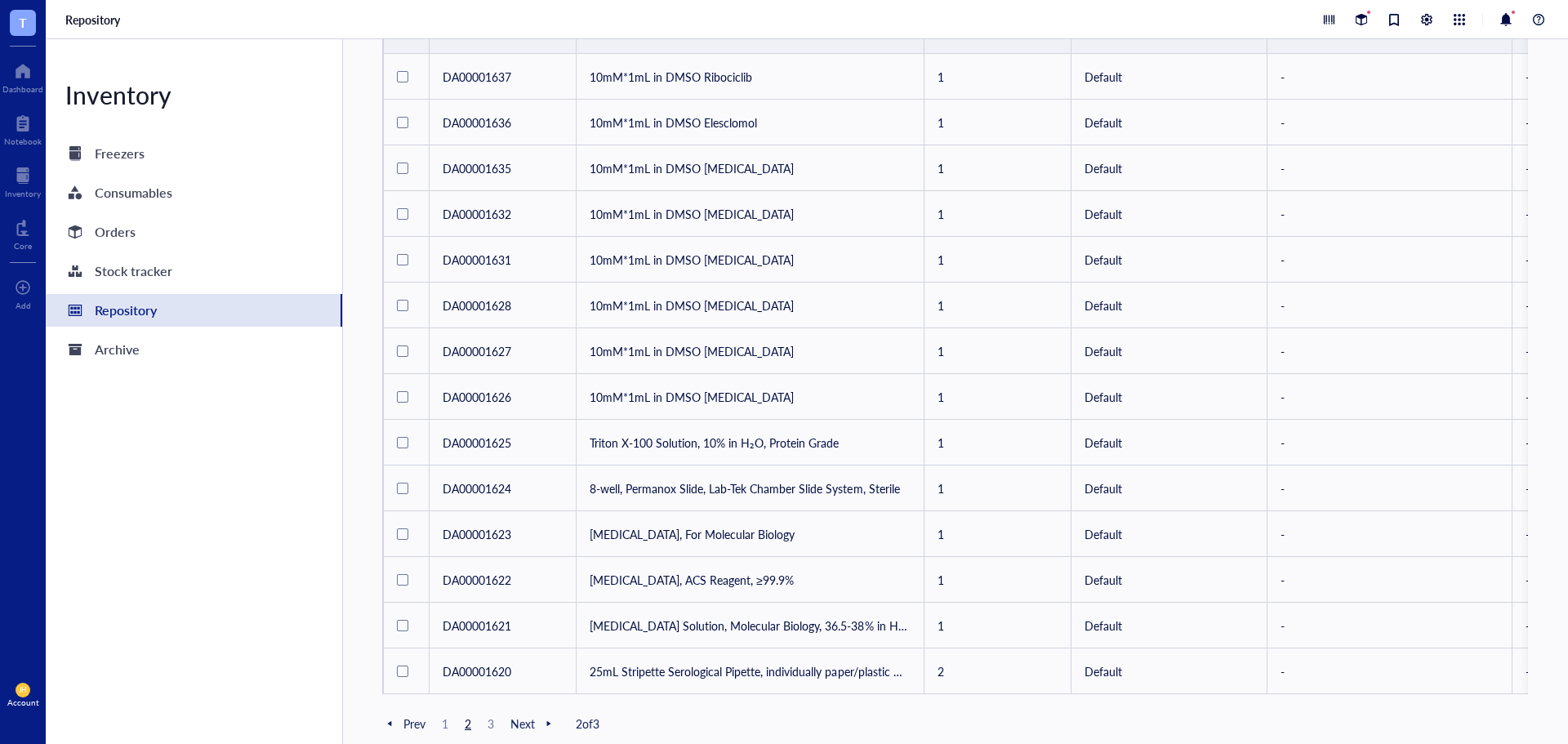
scroll to position [726, 0]
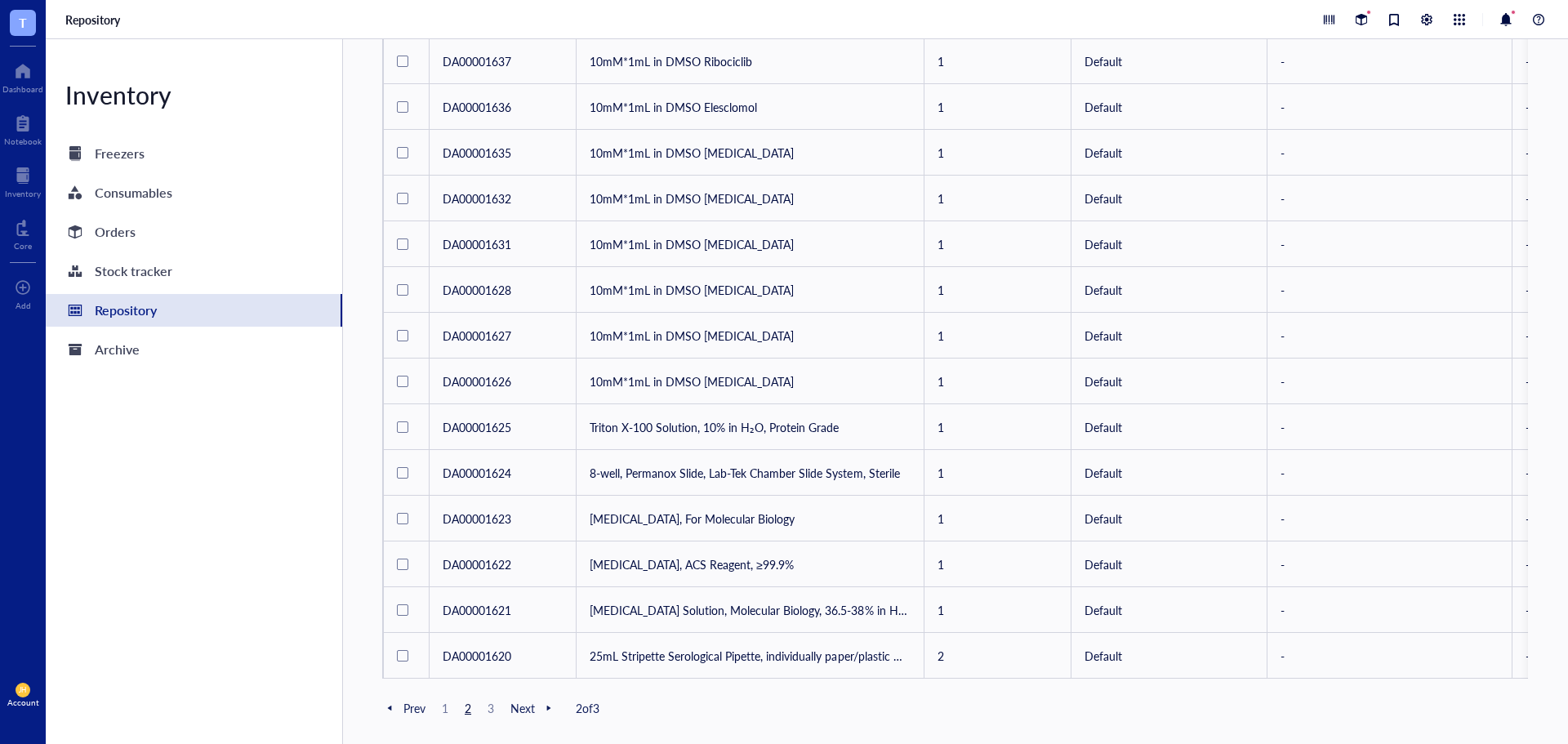
click at [485, 709] on span "3" at bounding box center [491, 708] width 20 height 15
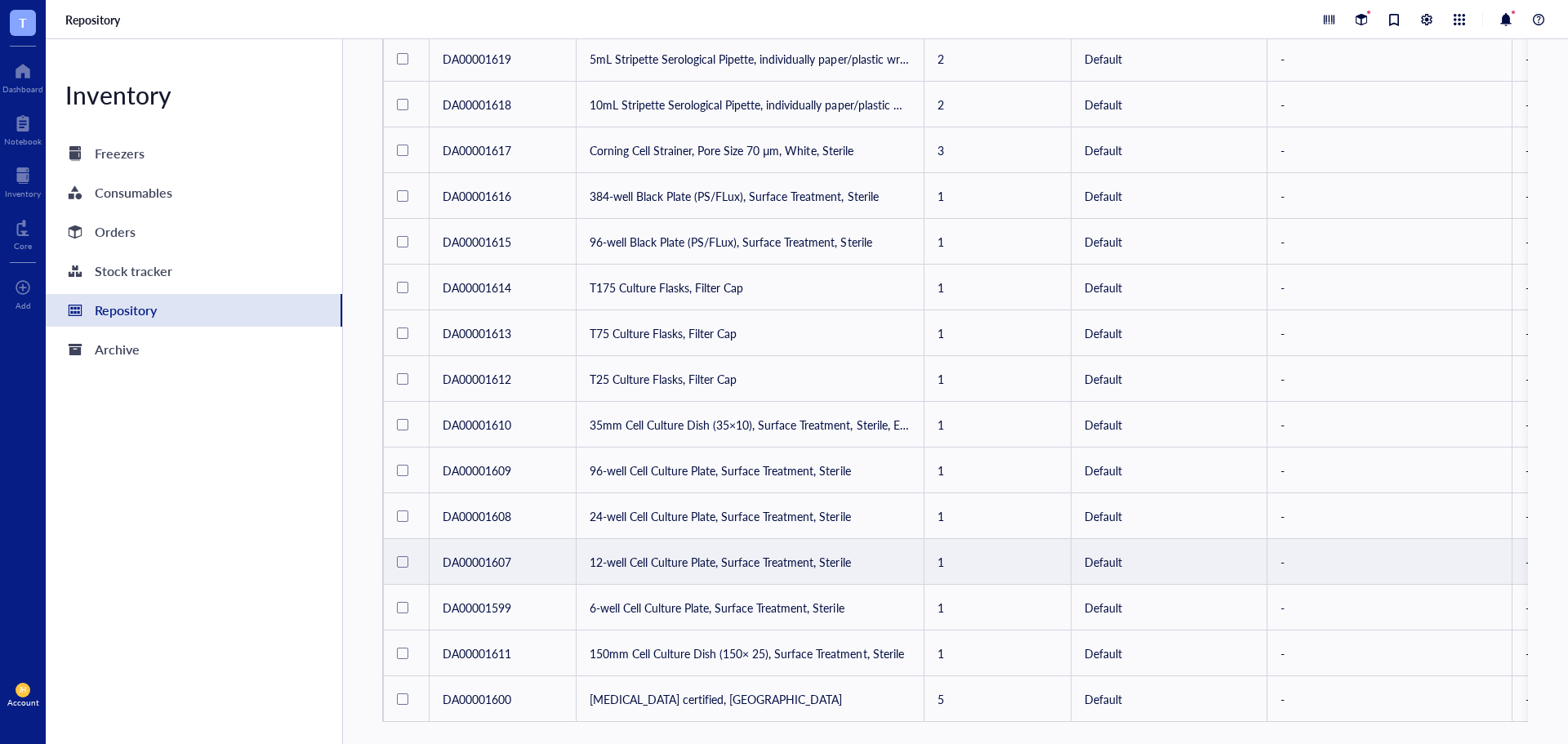
scroll to position [268, 0]
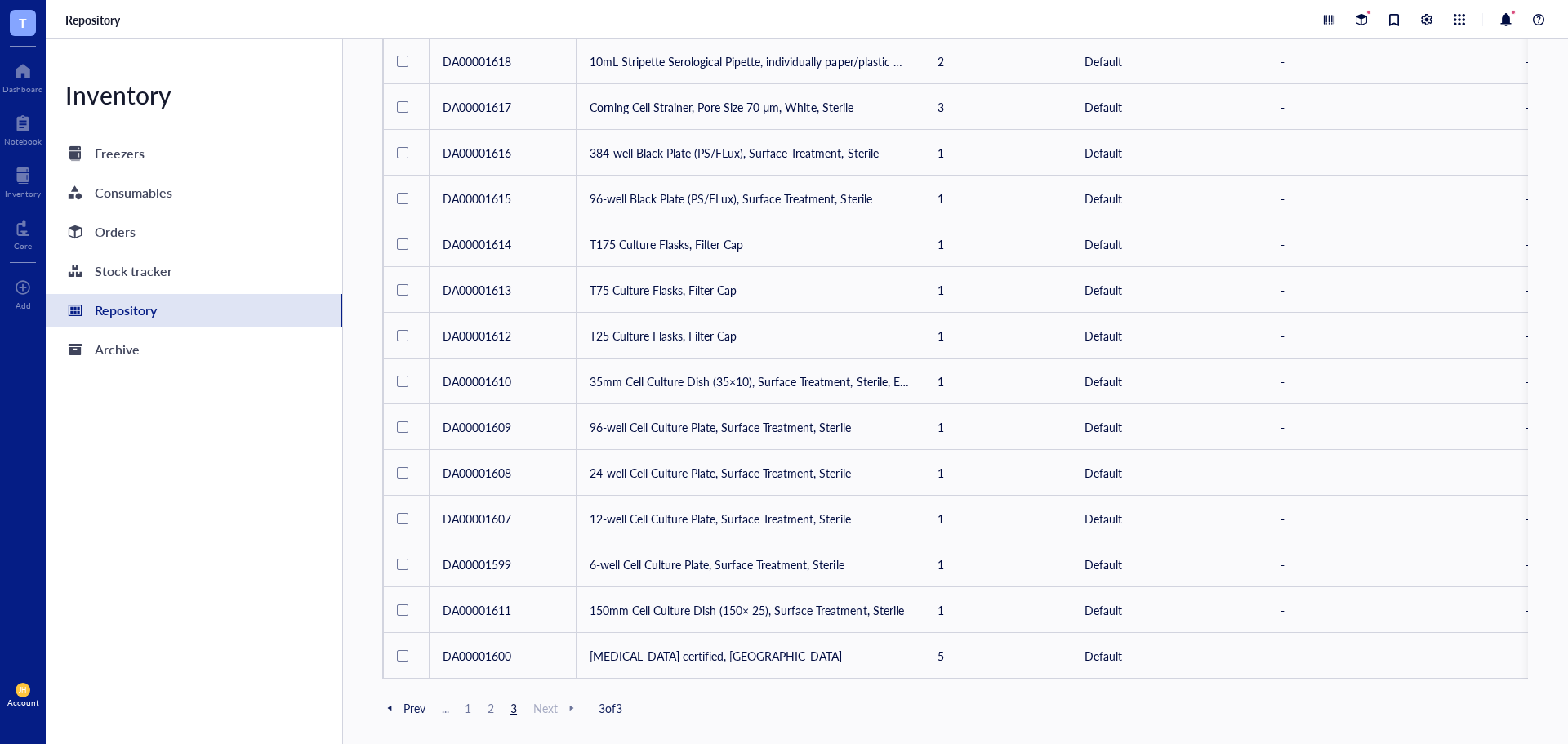
click at [470, 707] on span "1" at bounding box center [469, 708] width 20 height 15
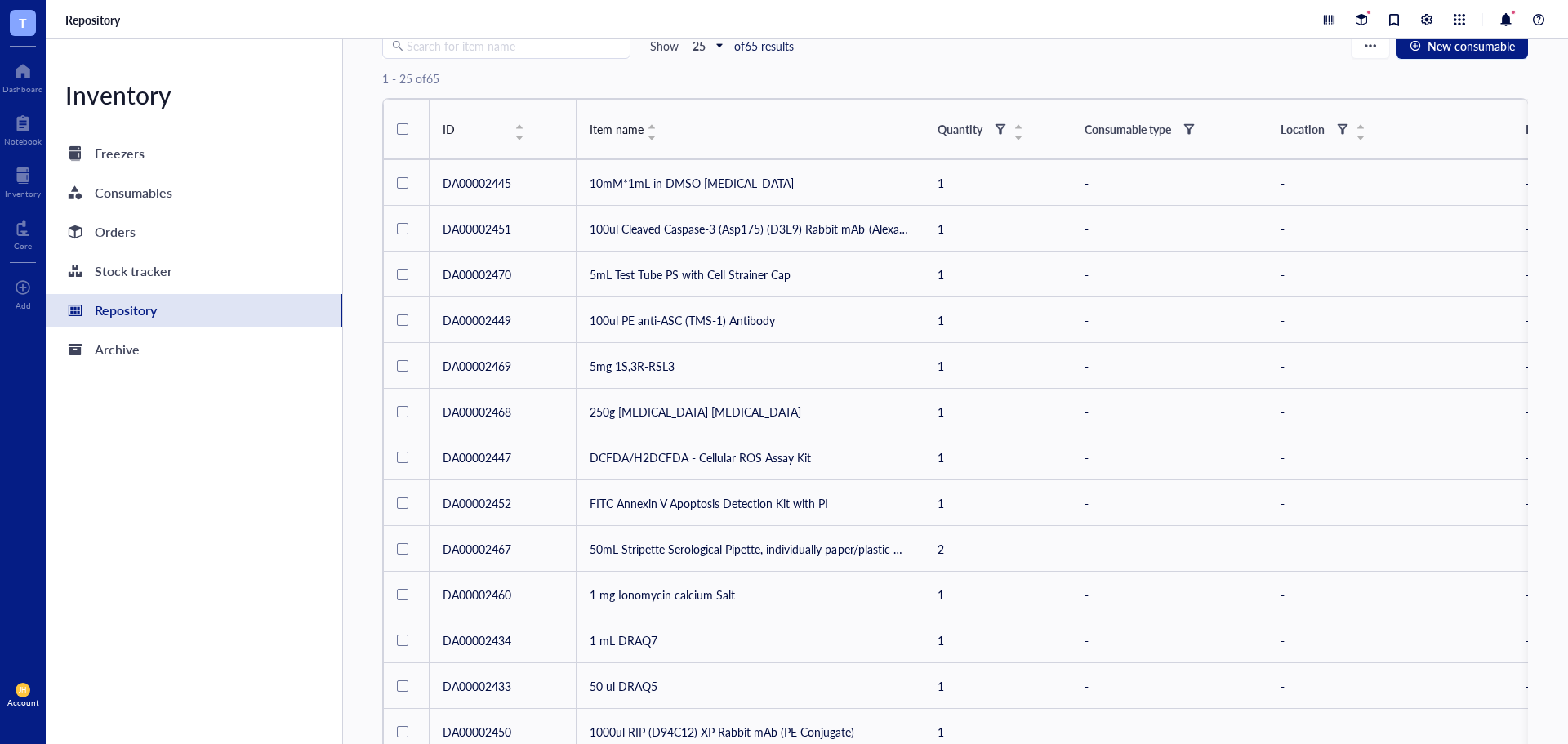
scroll to position [72, 0]
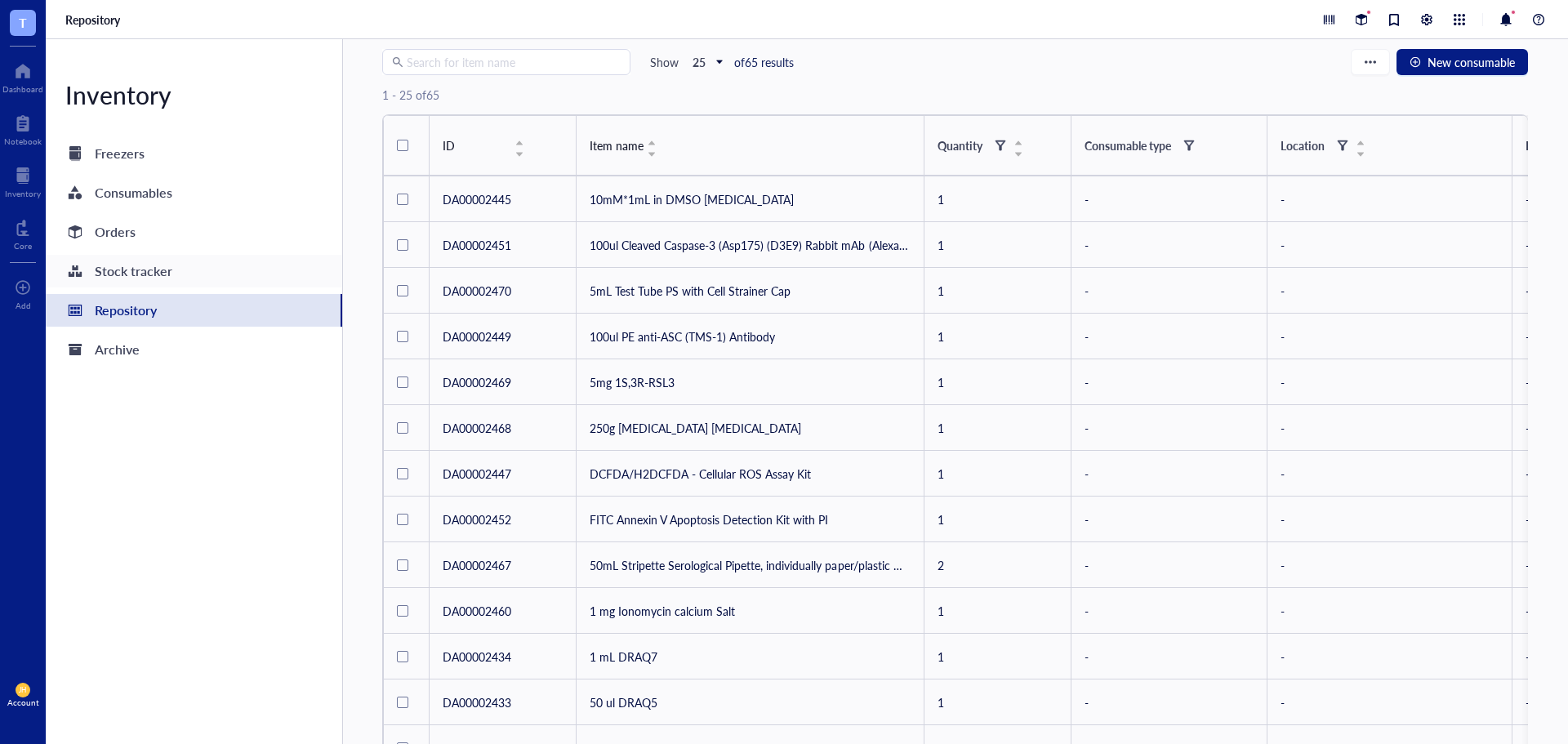
click at [164, 265] on div "Stock tracker" at bounding box center [134, 270] width 77 height 23
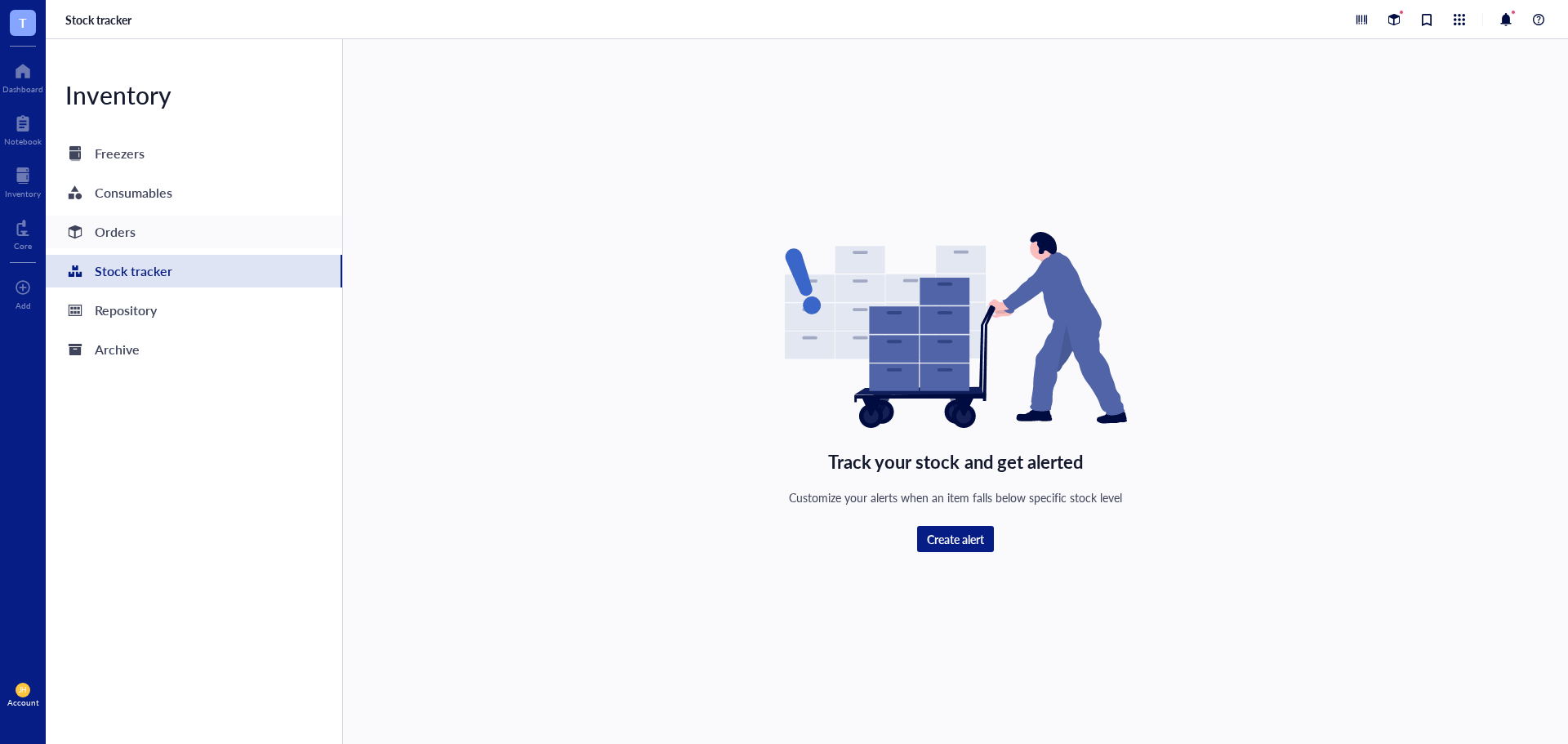
click at [170, 236] on div "Orders" at bounding box center [193, 232] width 296 height 33
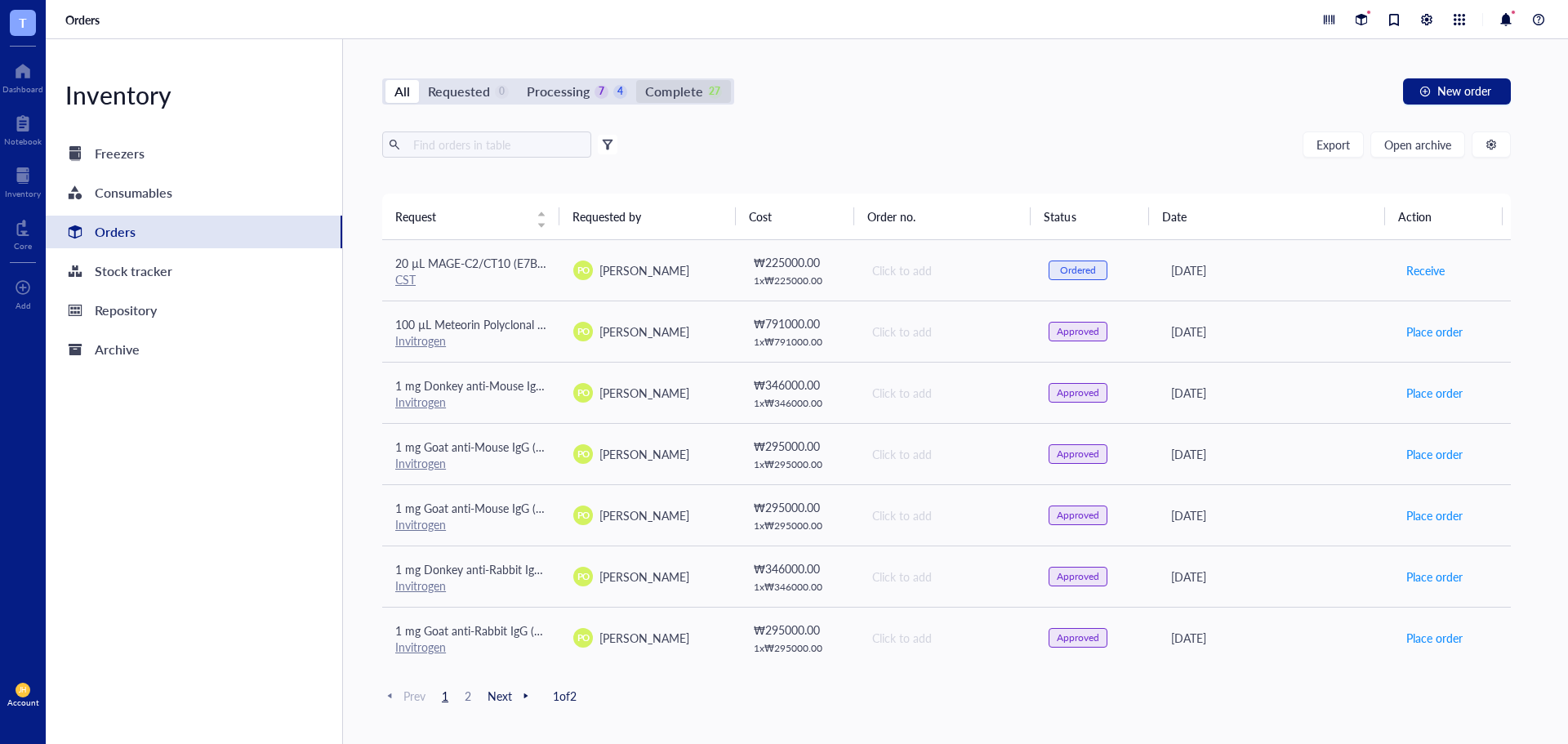
click at [682, 98] on div "Complete" at bounding box center [675, 91] width 57 height 23
click at [636, 80] on input "Complete 27" at bounding box center [636, 80] width 0 height 0
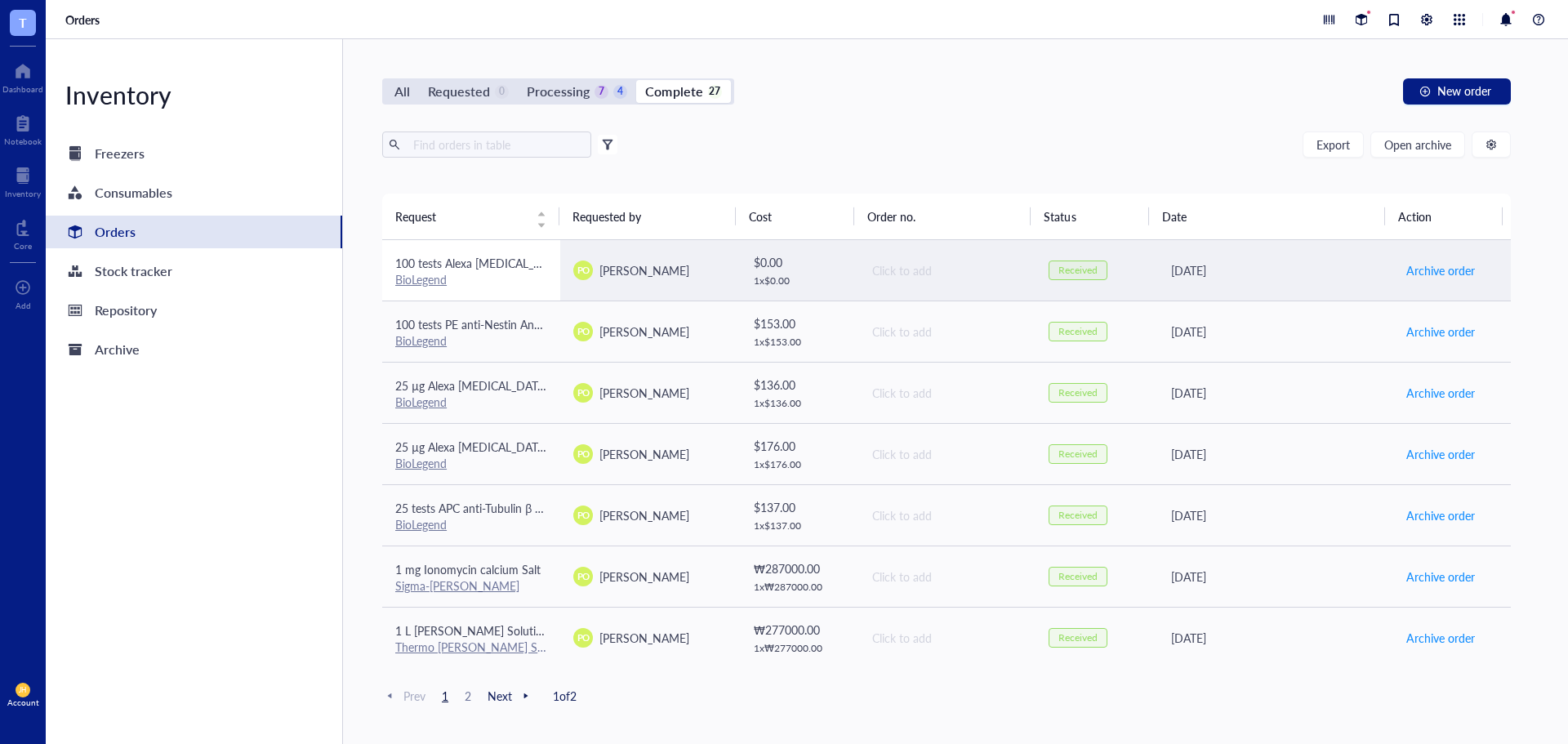
click at [522, 276] on div "BioLegend" at bounding box center [470, 279] width 152 height 15
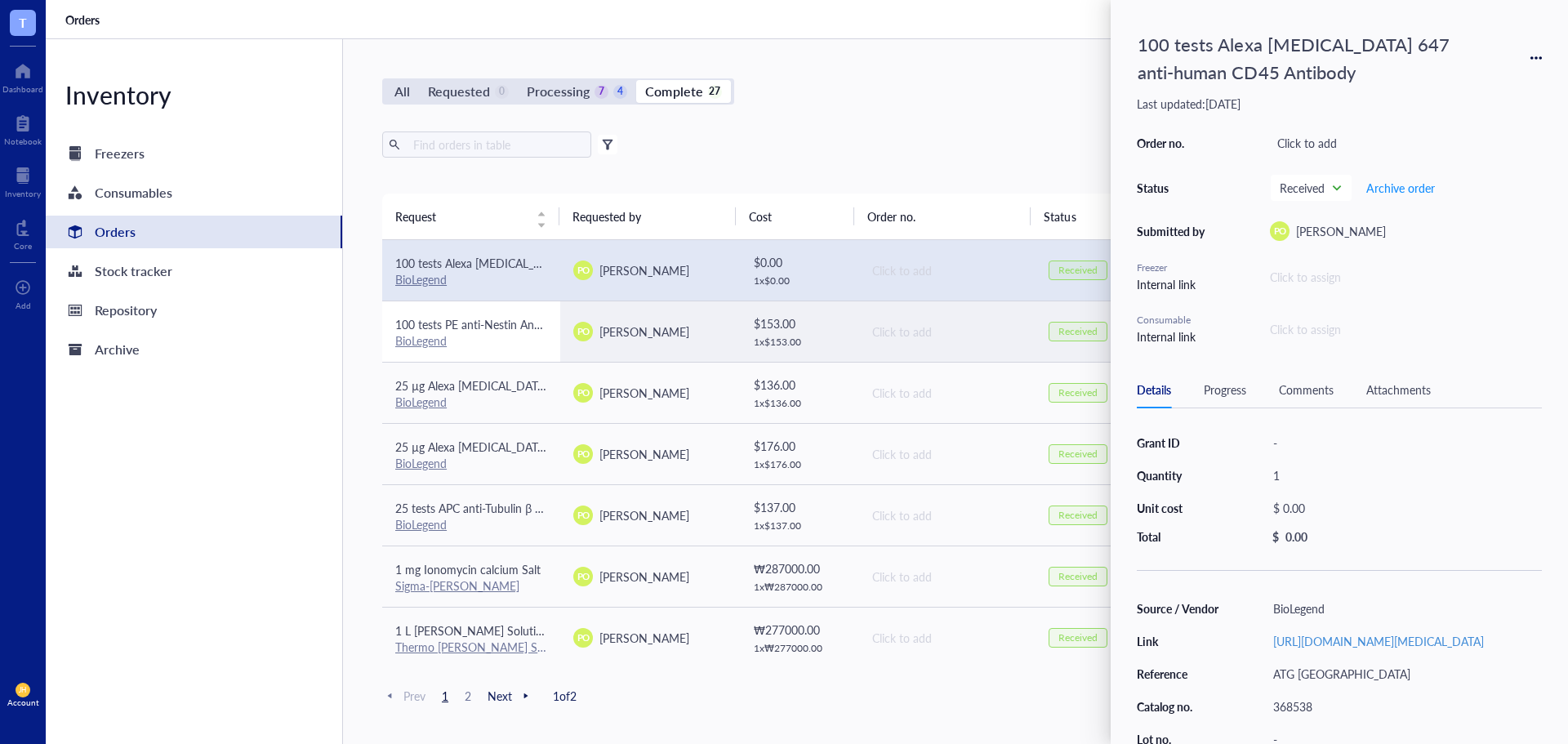
click at [505, 331] on span "100 tests PE anti-Nestin Antibody" at bounding box center [480, 324] width 170 height 16
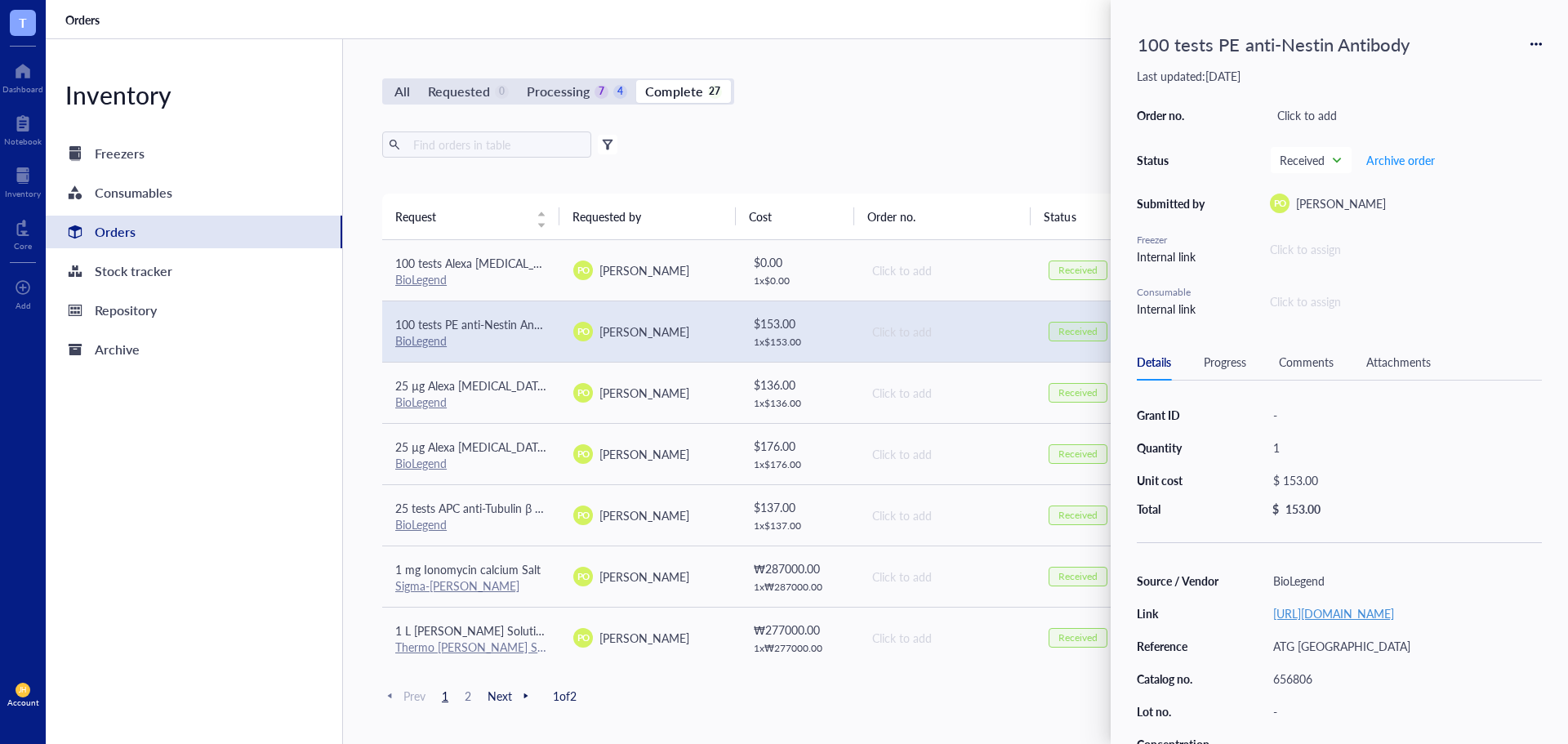
click at [1316, 622] on link "[URL][DOMAIN_NAME]" at bounding box center [1334, 613] width 121 height 16
